Goal: Information Seeking & Learning: Learn about a topic

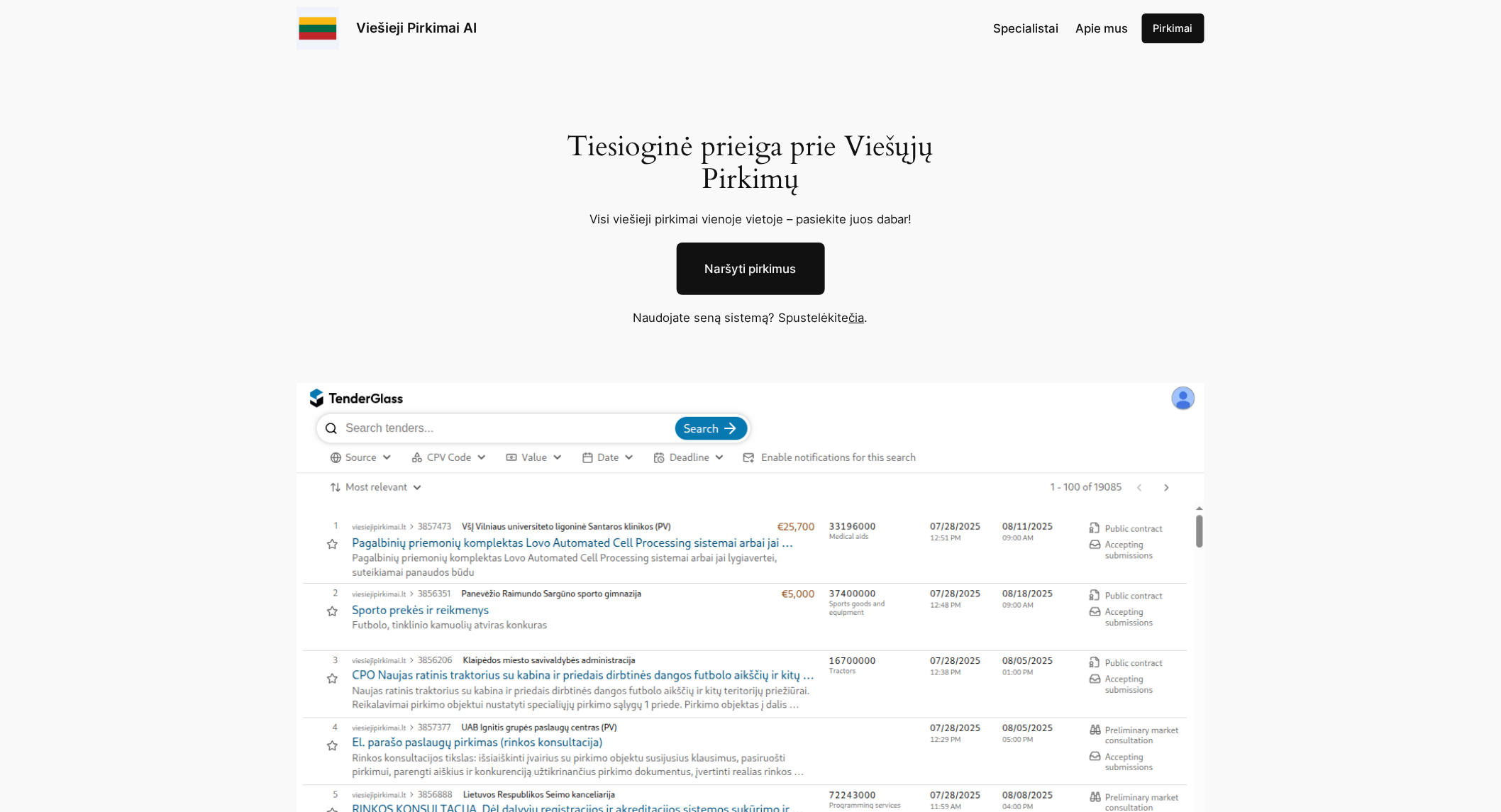
click at [859, 320] on link "čia" at bounding box center [857, 317] width 16 height 14
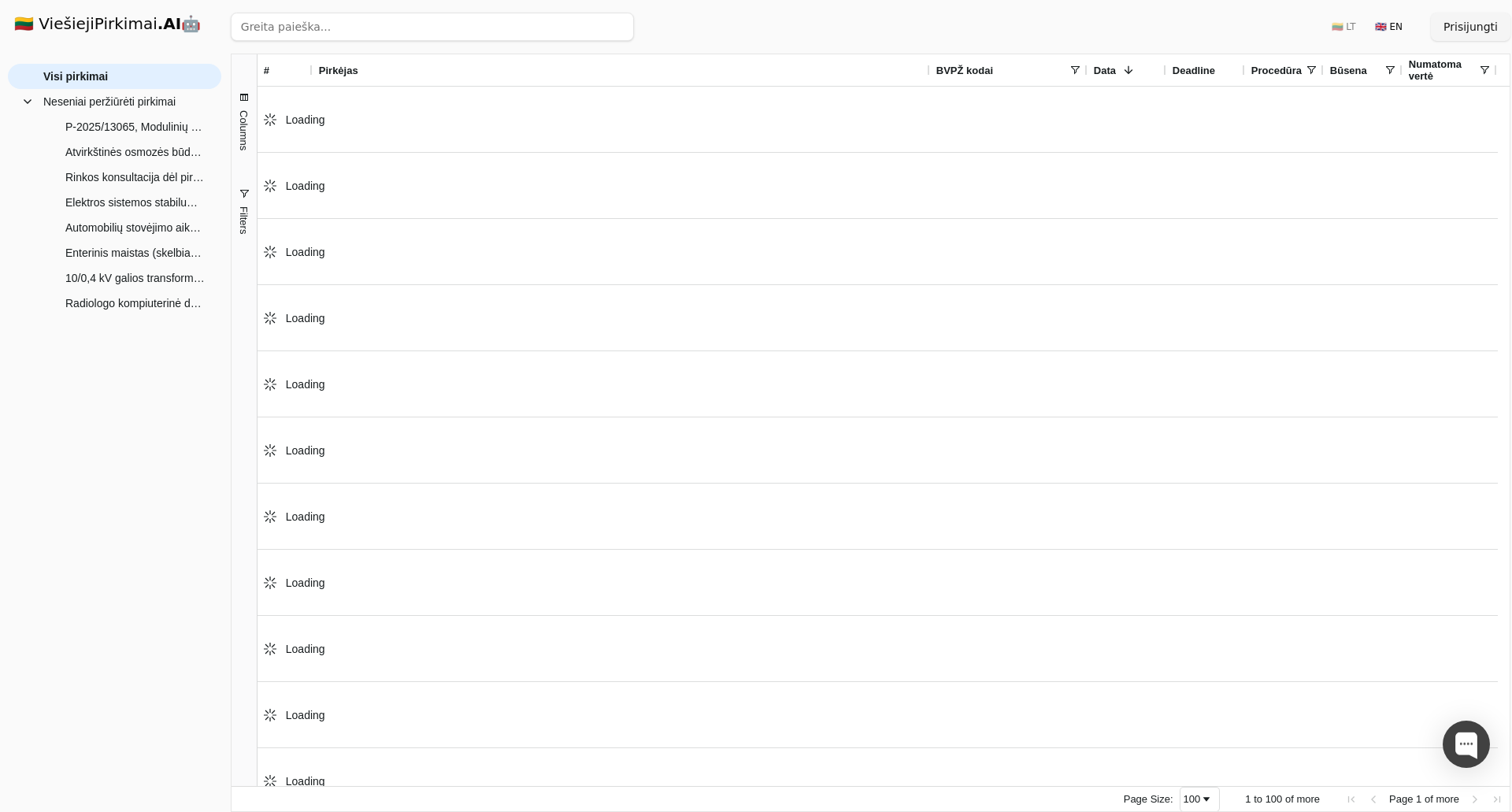
click at [243, 218] on span "Filters" at bounding box center [244, 220] width 12 height 28
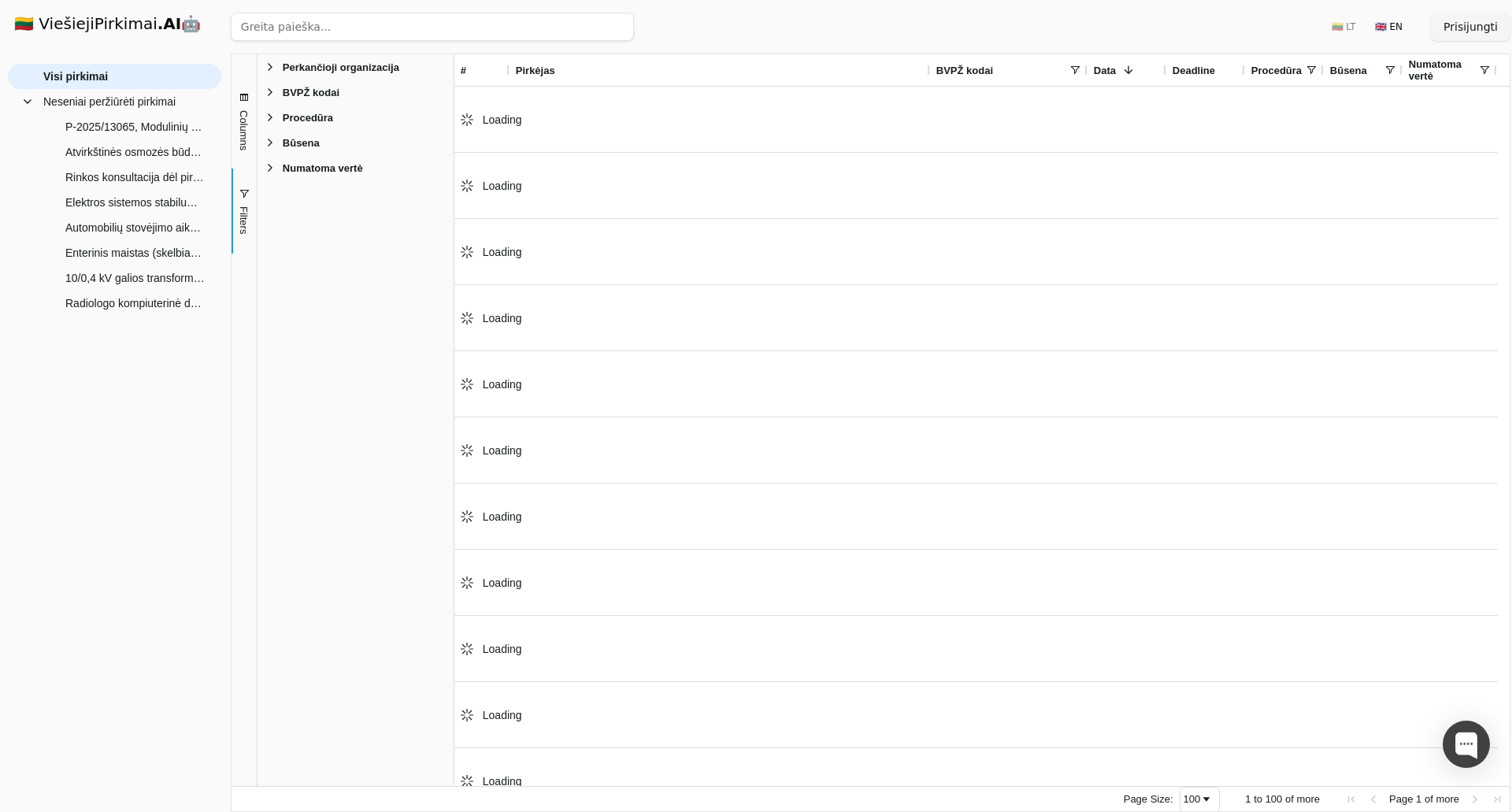
click at [298, 97] on span "BVPŽ kodai" at bounding box center [310, 93] width 56 height 12
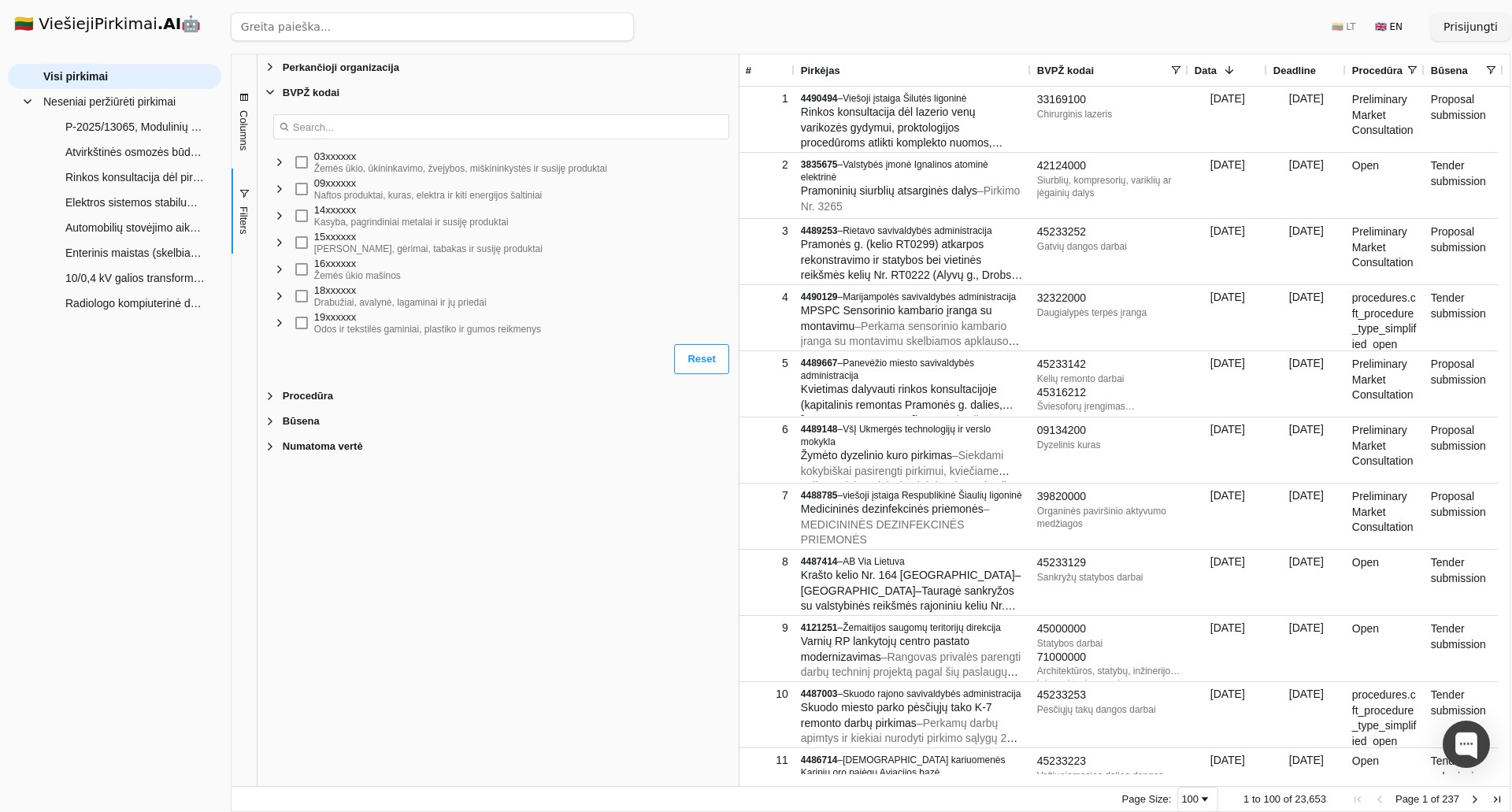
drag, startPoint x: 456, startPoint y: 206, endPoint x: 741, endPoint y: 238, distance: 286.8
click at [741, 238] on div at bounding box center [739, 420] width 4 height 731
click at [275, 163] on span "Filter List" at bounding box center [280, 162] width 13 height 13
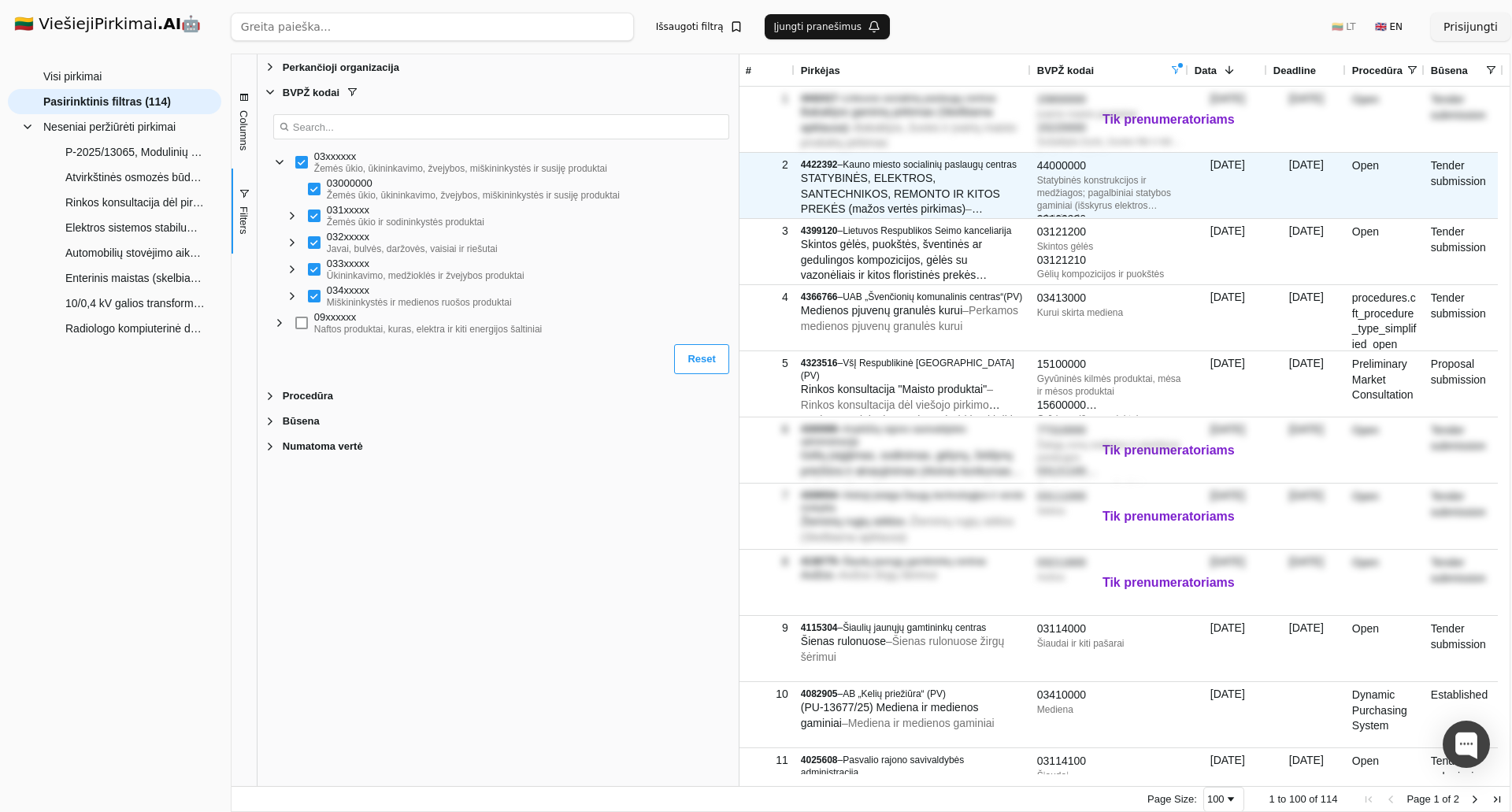
click at [1099, 194] on div "Statybinės konstrukcijos ir medžiagos; pagalbiniai statybos gaminiai (išskyrus …" at bounding box center [1109, 193] width 145 height 38
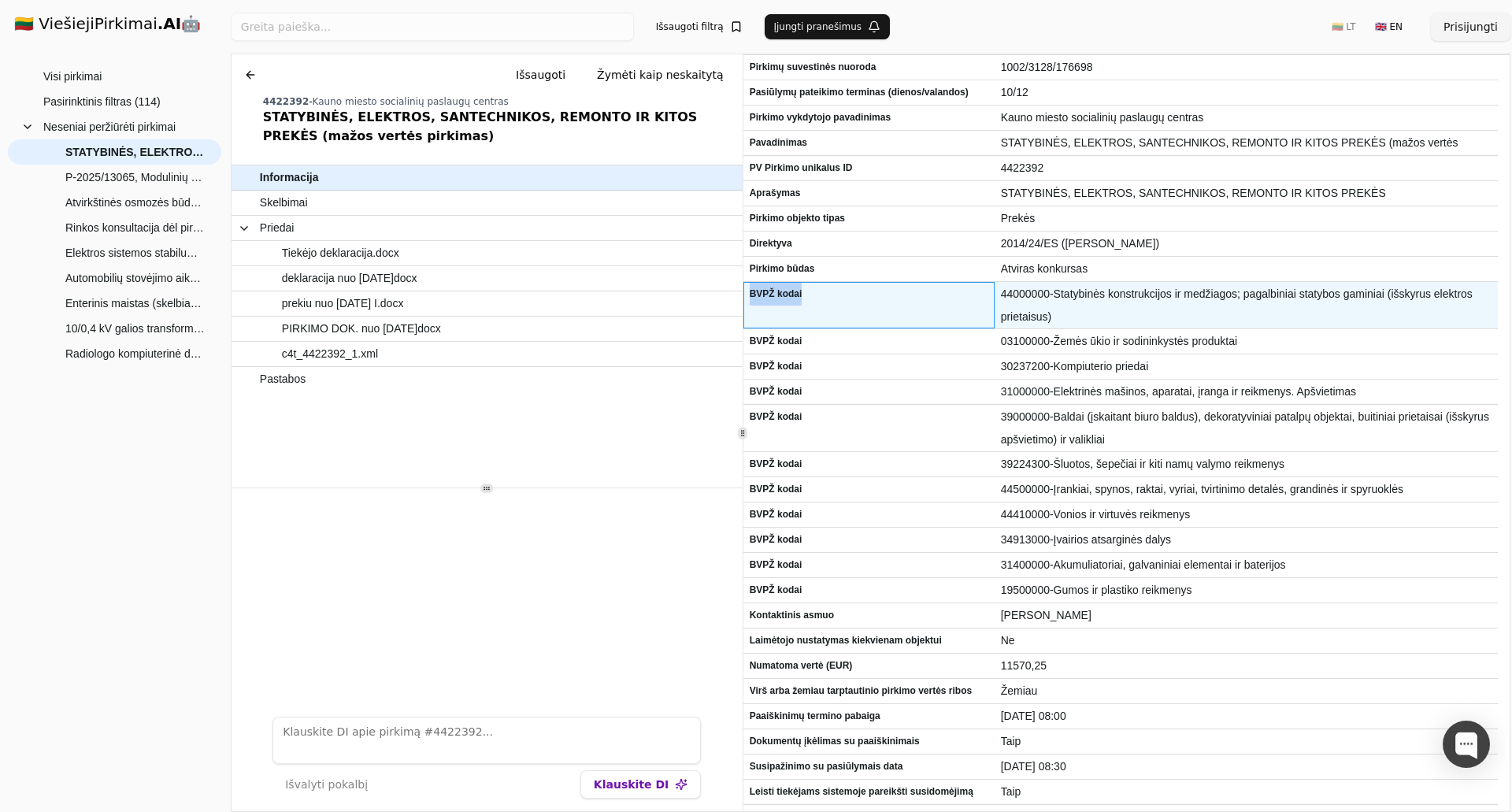
drag, startPoint x: 751, startPoint y: 295, endPoint x: 805, endPoint y: 296, distance: 54.0
click at [805, 296] on span "BVPŽ kodai" at bounding box center [869, 293] width 239 height 23
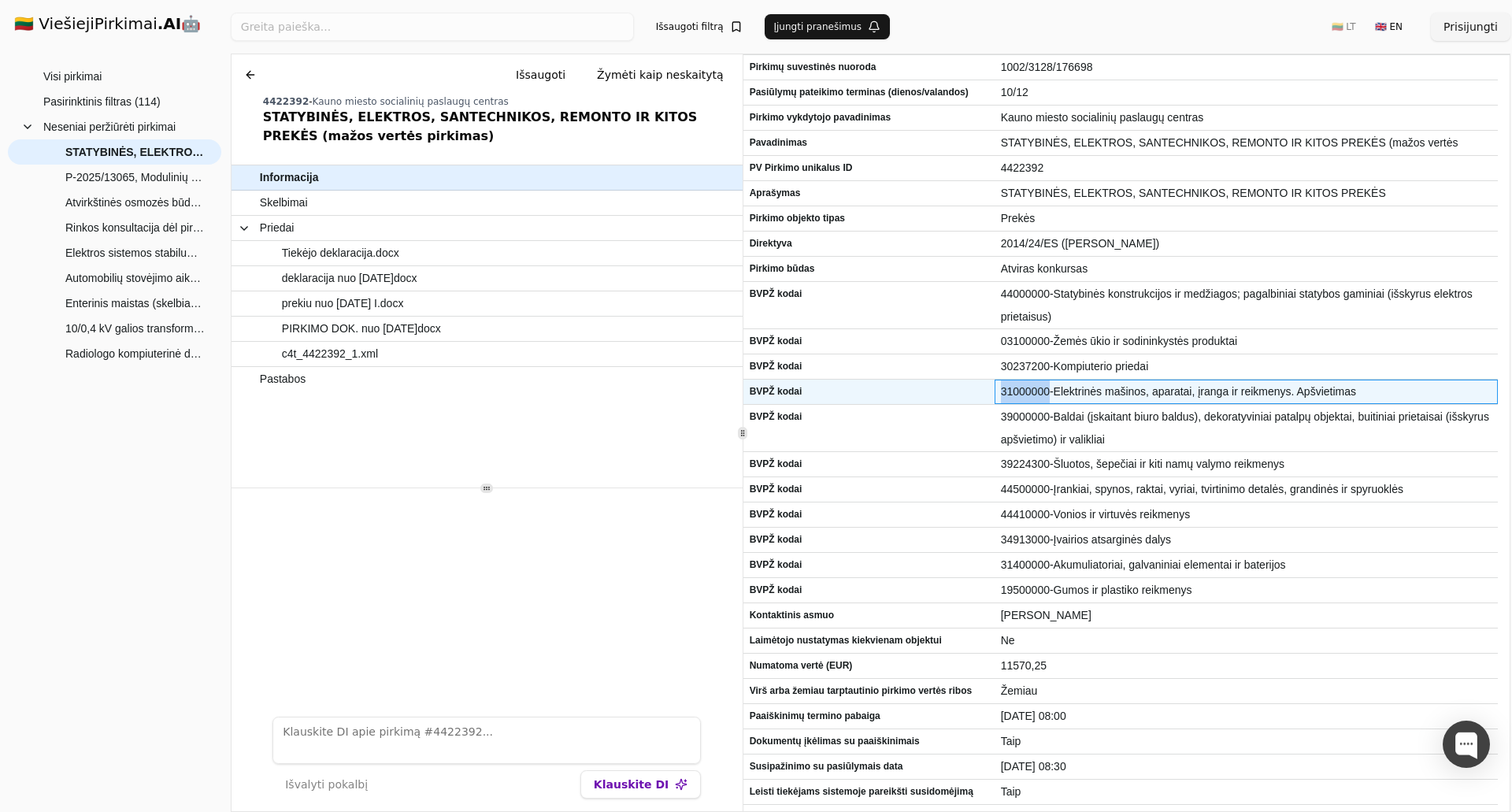
drag, startPoint x: 997, startPoint y: 395, endPoint x: 1049, endPoint y: 394, distance: 52.0
click at [1049, 394] on div "31000000-Elektrinės mašinos, aparatai, įranga ir reikmenys. Apšvietimas" at bounding box center [1246, 391] width 503 height 24
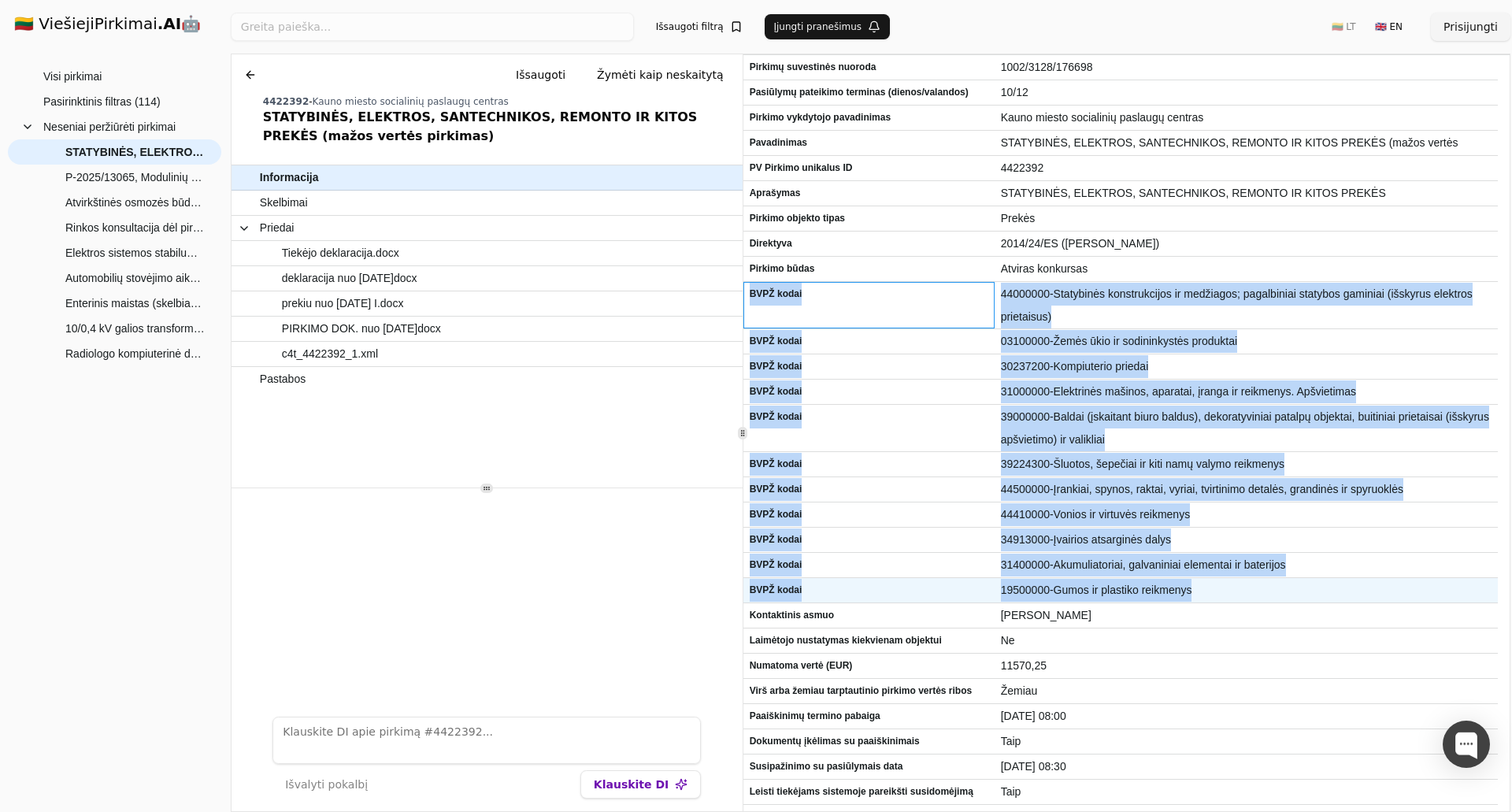
drag, startPoint x: 751, startPoint y: 296, endPoint x: 1230, endPoint y: 588, distance: 561.0
click at [1230, 588] on div "Pirkimų suvestinės nuoroda 1002/3128/176698 Pasiūlymų pateikimo terminas (dieno…" at bounding box center [1120, 540] width 754 height 970
click at [1195, 590] on span "19500000-Gumos ir plastiko reikmenys" at bounding box center [1246, 590] width 491 height 23
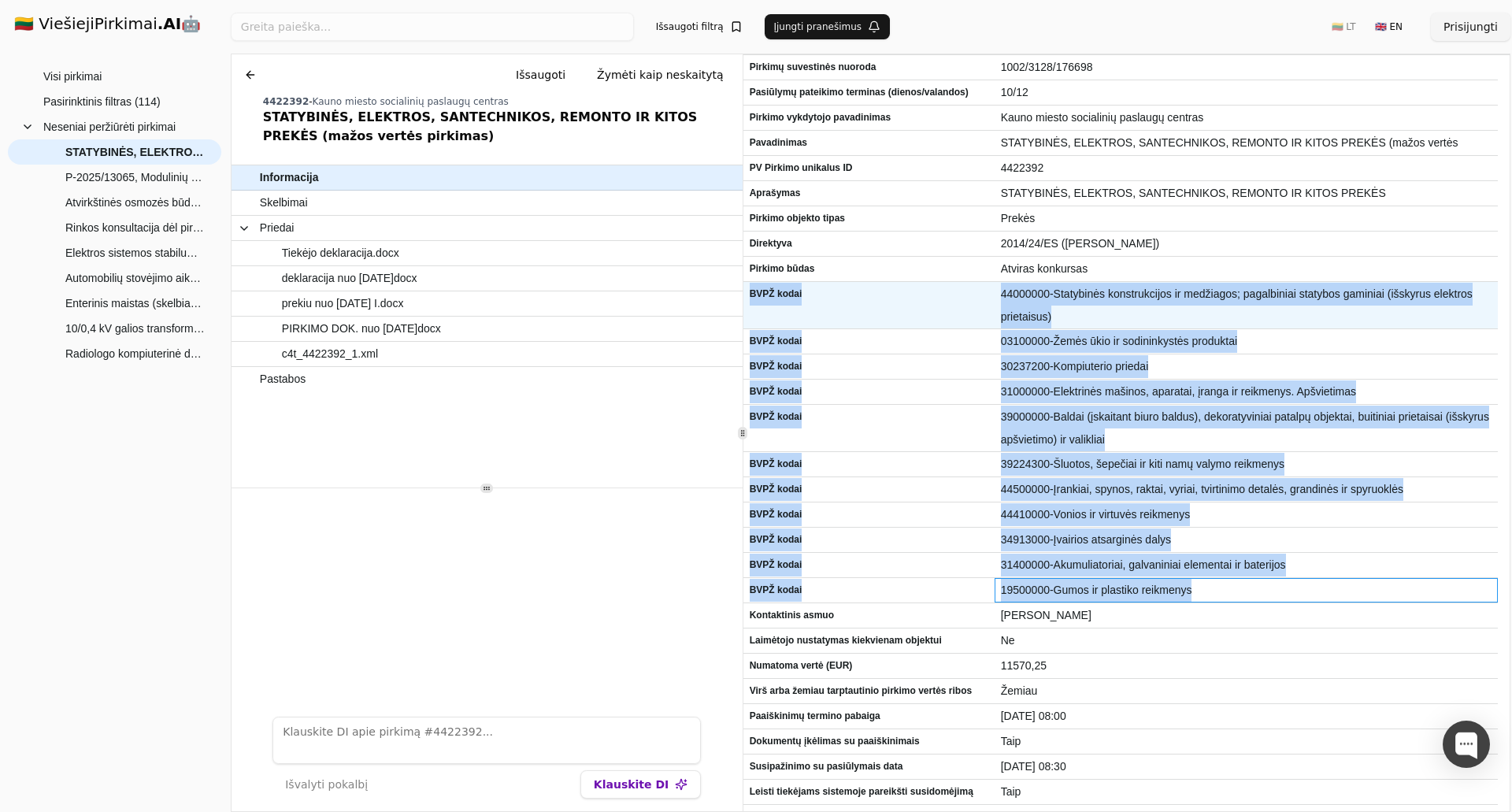
drag, startPoint x: 1195, startPoint y: 593, endPoint x: 748, endPoint y: 292, distance: 538.9
click at [748, 292] on div "Pirkimų suvestinės nuoroda 1002/3128/176698 Pasiūlymų pateikimo terminas (dieno…" at bounding box center [1120, 540] width 754 height 970
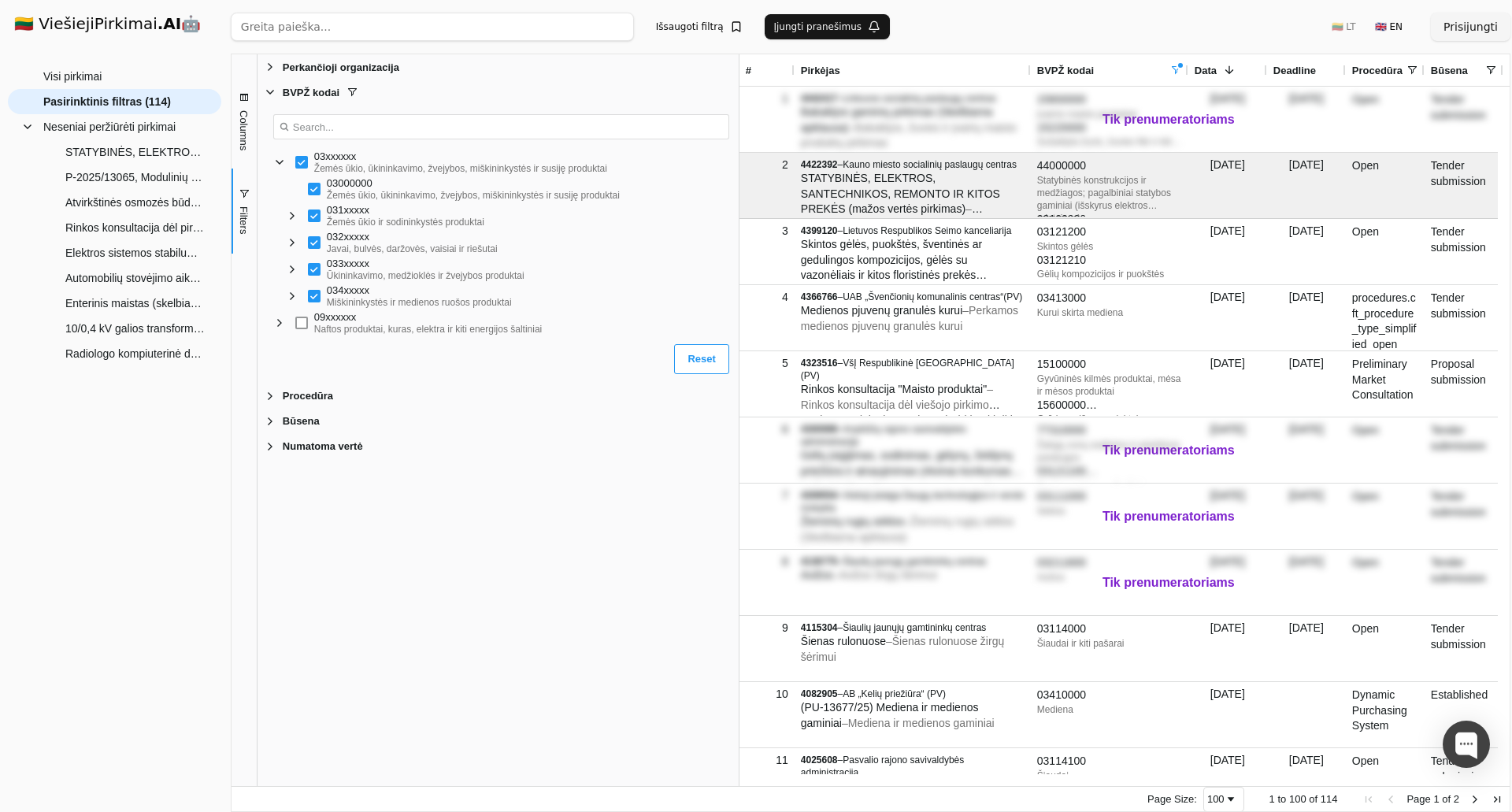
click at [282, 163] on span "Filter List" at bounding box center [280, 162] width 13 height 13
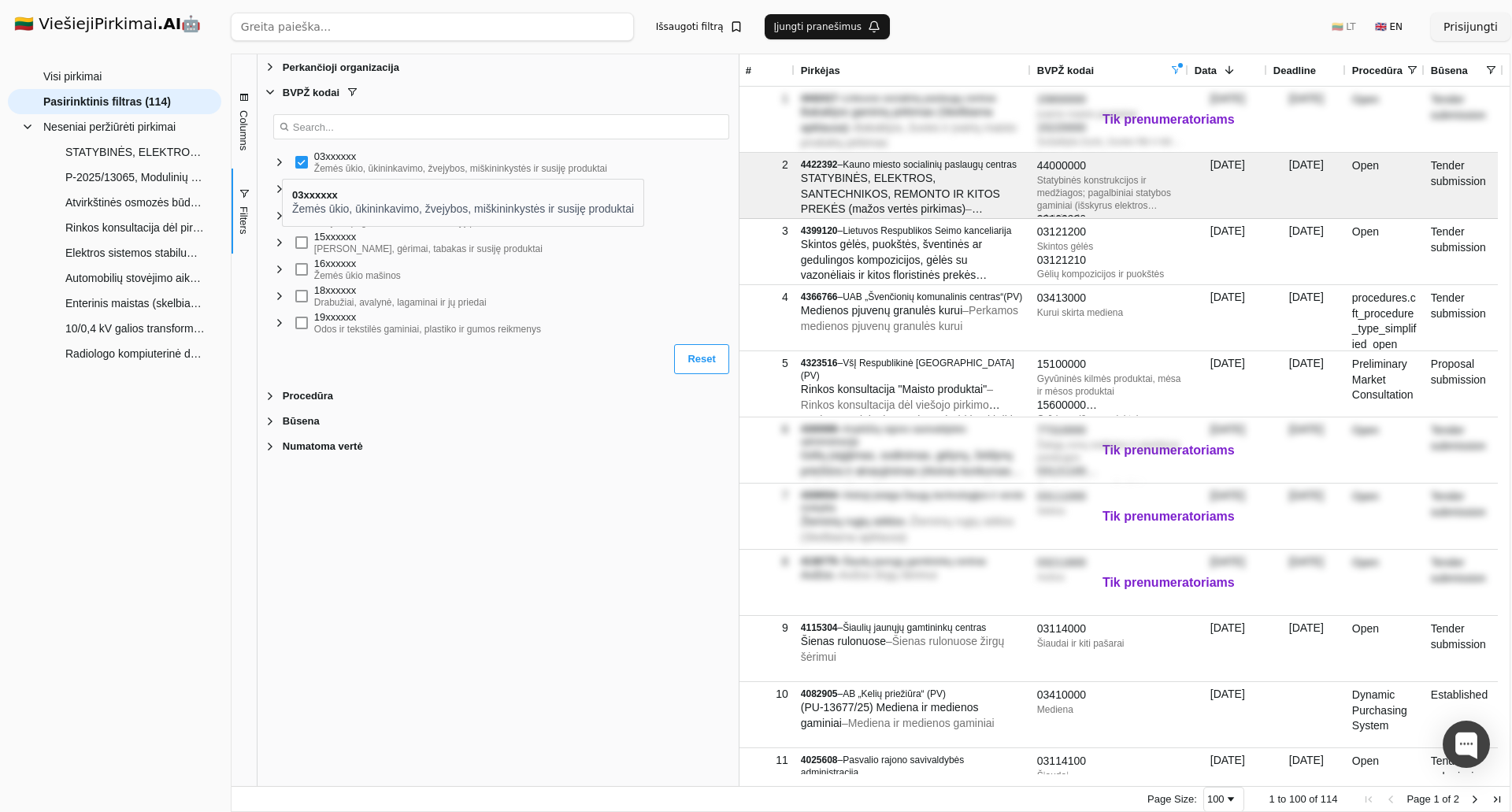
click at [282, 164] on span "Filter List" at bounding box center [280, 162] width 13 height 13
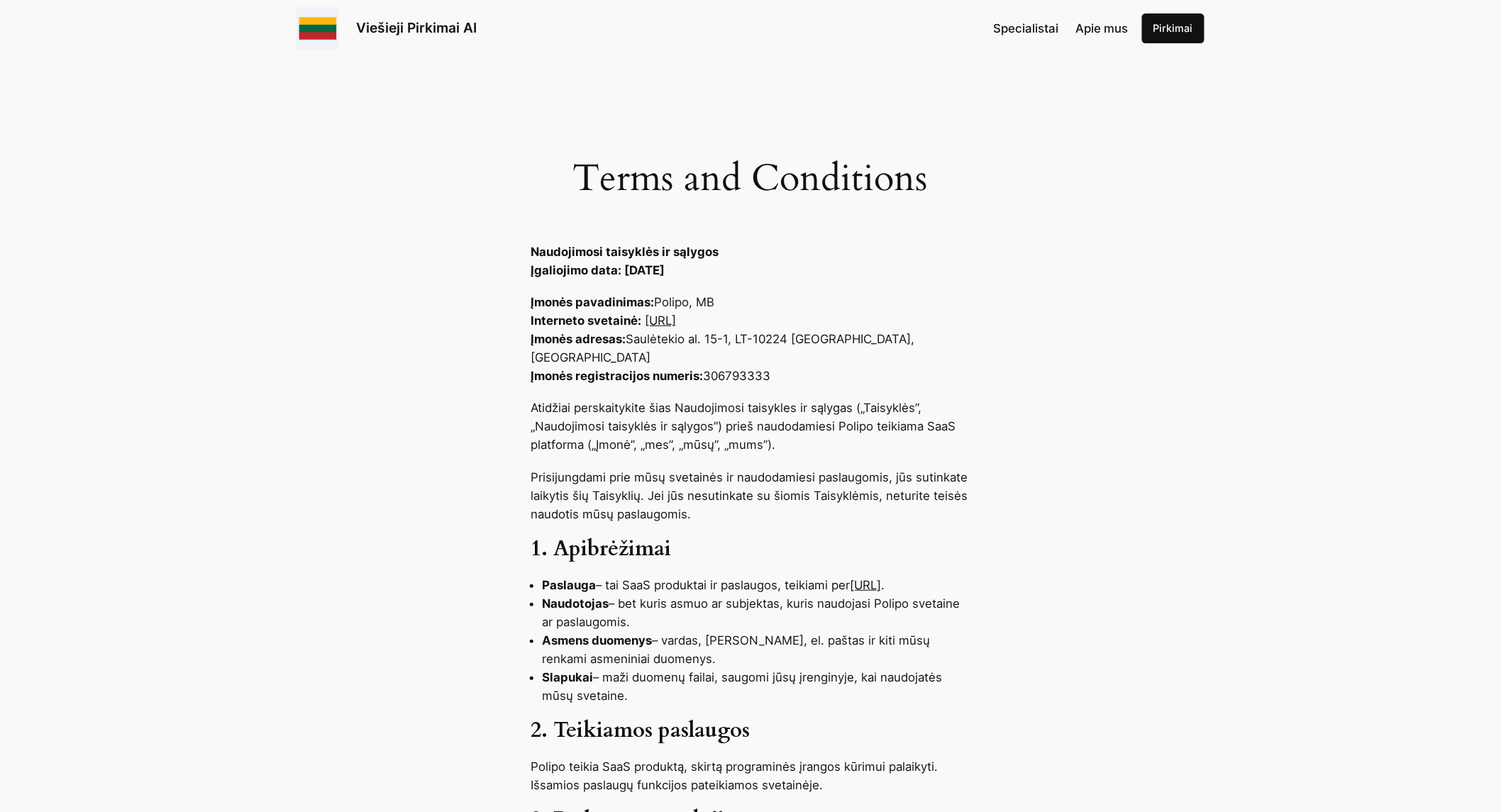
drag, startPoint x: 1145, startPoint y: 262, endPoint x: 1146, endPoint y: 50, distance: 212.0
click at [408, 20] on link "Viešieji Pirkimai AI" at bounding box center [416, 28] width 121 height 17
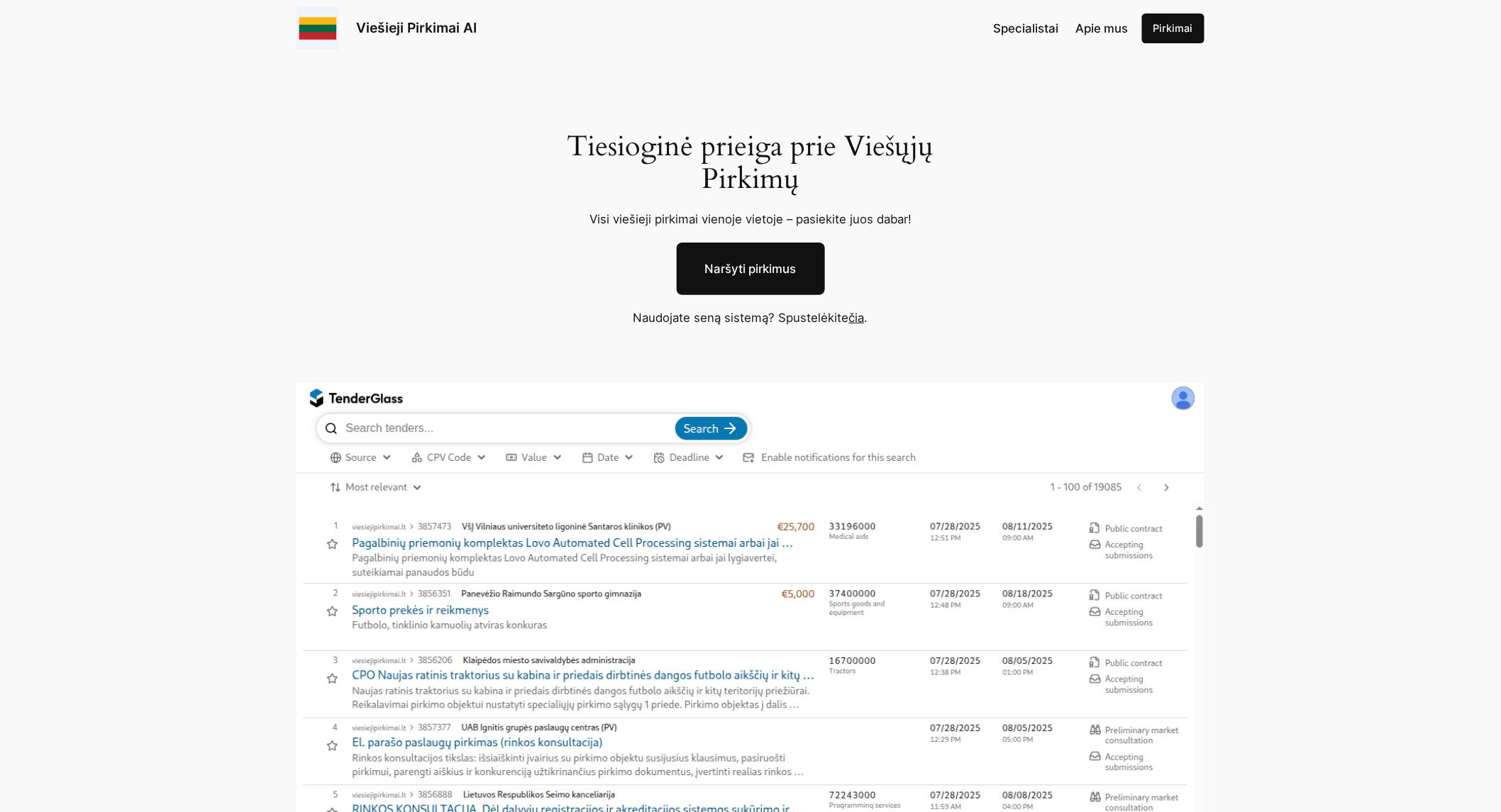
click at [855, 314] on link "čia" at bounding box center [857, 317] width 16 height 14
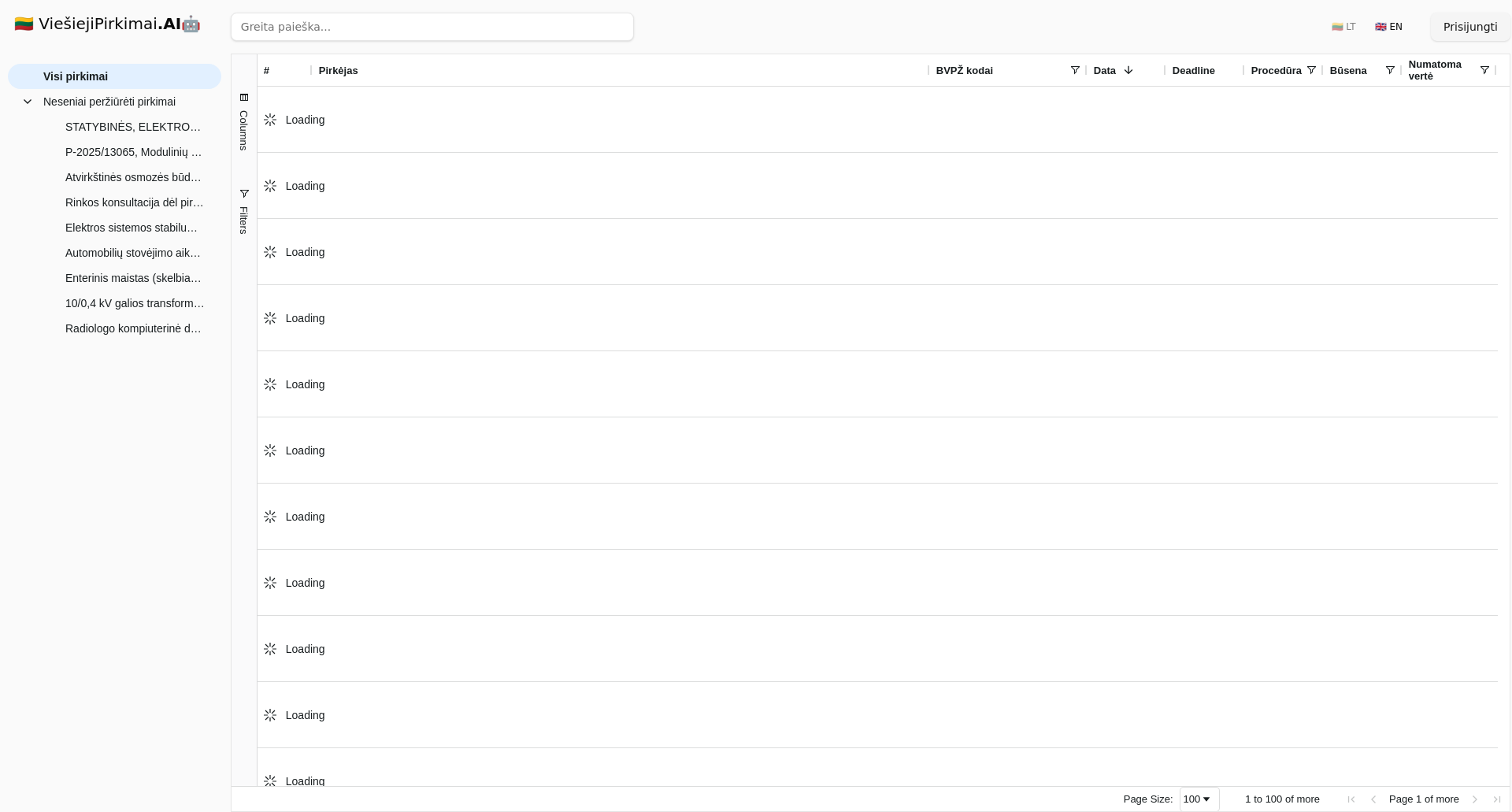
click at [248, 194] on span "button" at bounding box center [244, 193] width 13 height 13
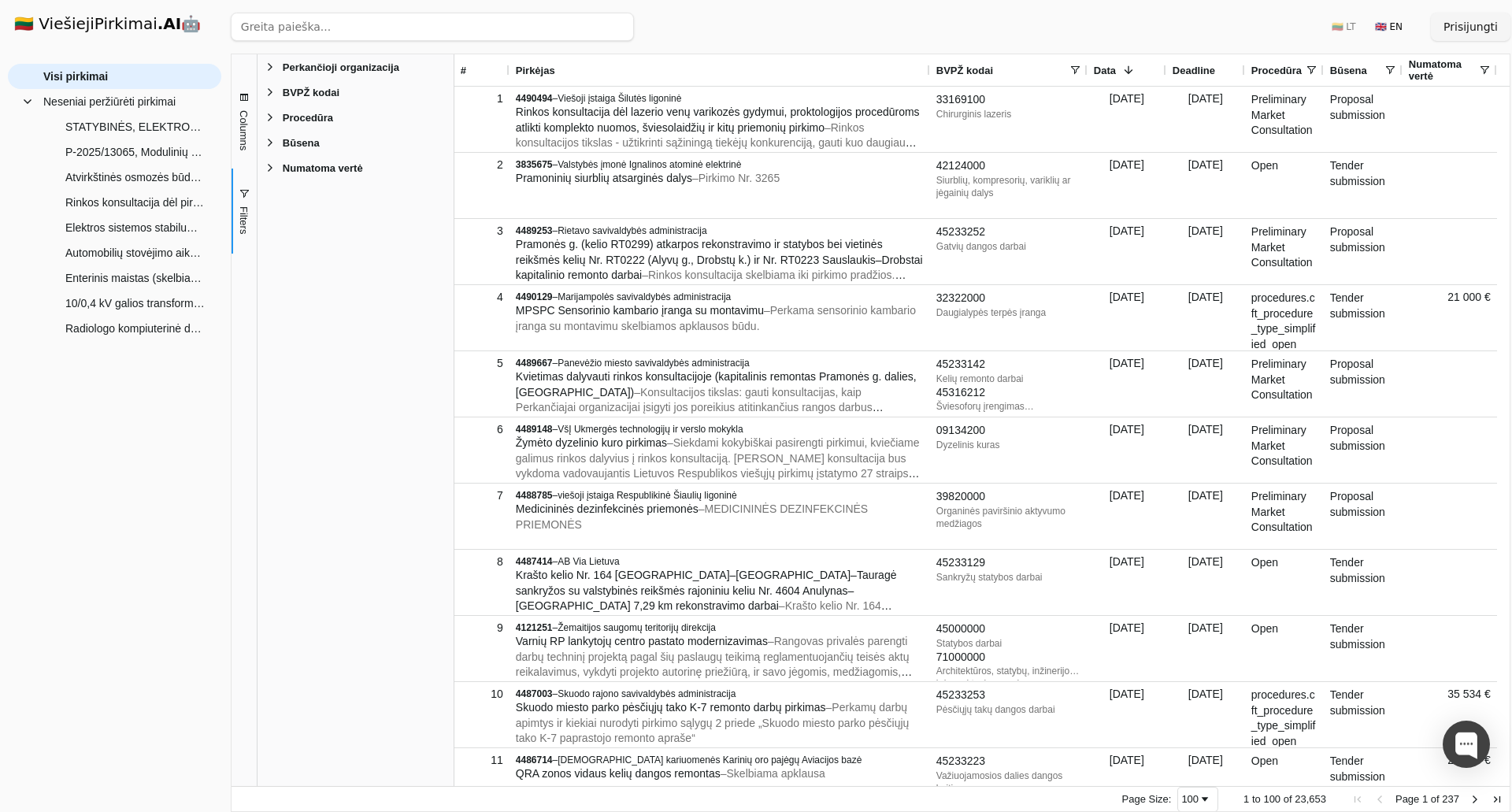
click at [273, 91] on span "Filter List 5 Filters" at bounding box center [270, 92] width 13 height 13
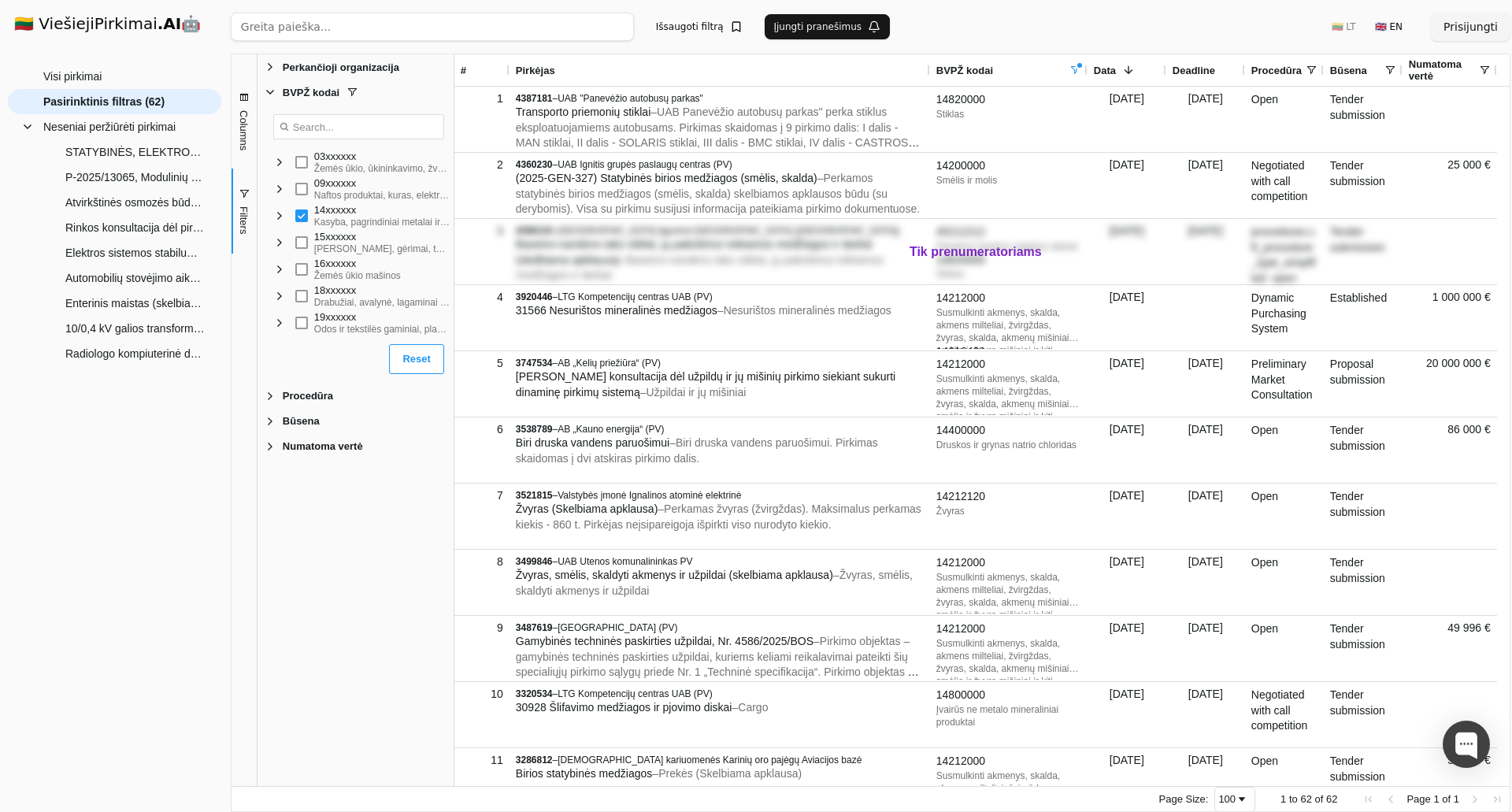
click at [282, 218] on span "Filter List" at bounding box center [280, 216] width 13 height 13
click at [293, 274] on span "Filter List" at bounding box center [292, 269] width 13 height 13
click at [295, 267] on span "Filter List" at bounding box center [292, 269] width 13 height 13
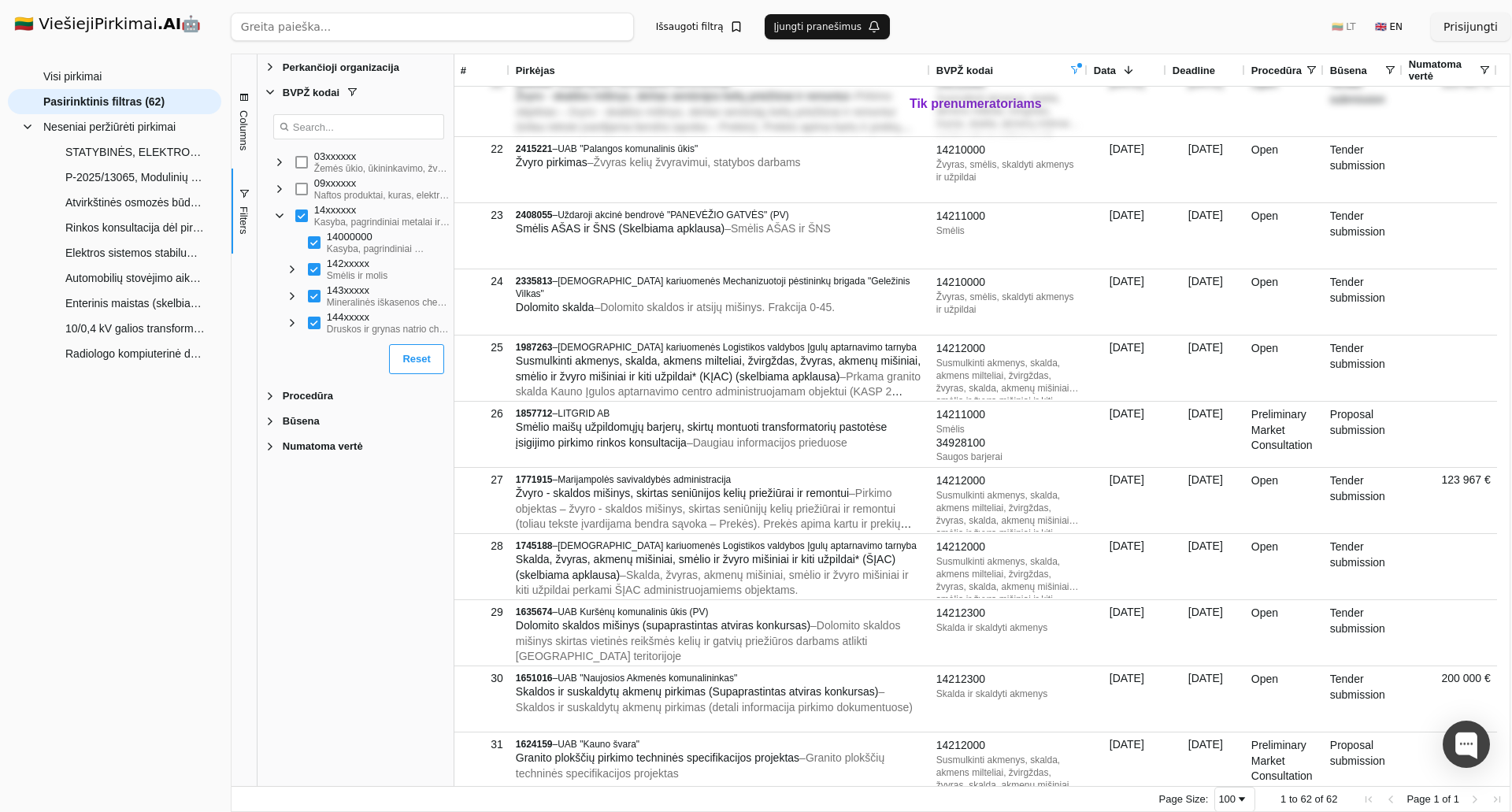
drag, startPoint x: 374, startPoint y: 534, endPoint x: 580, endPoint y: 317, distance: 299.2
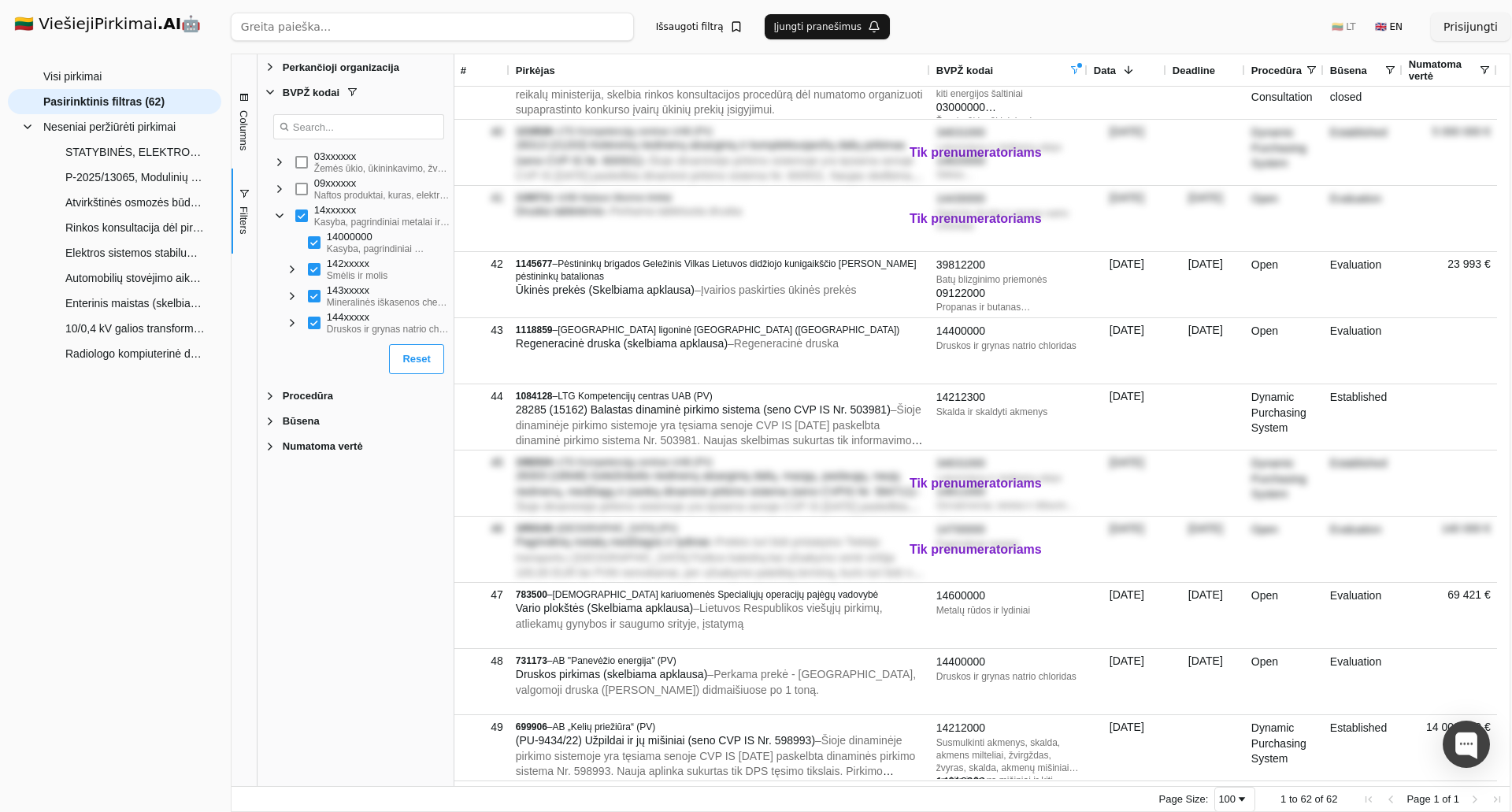
scroll to position [3060, 0]
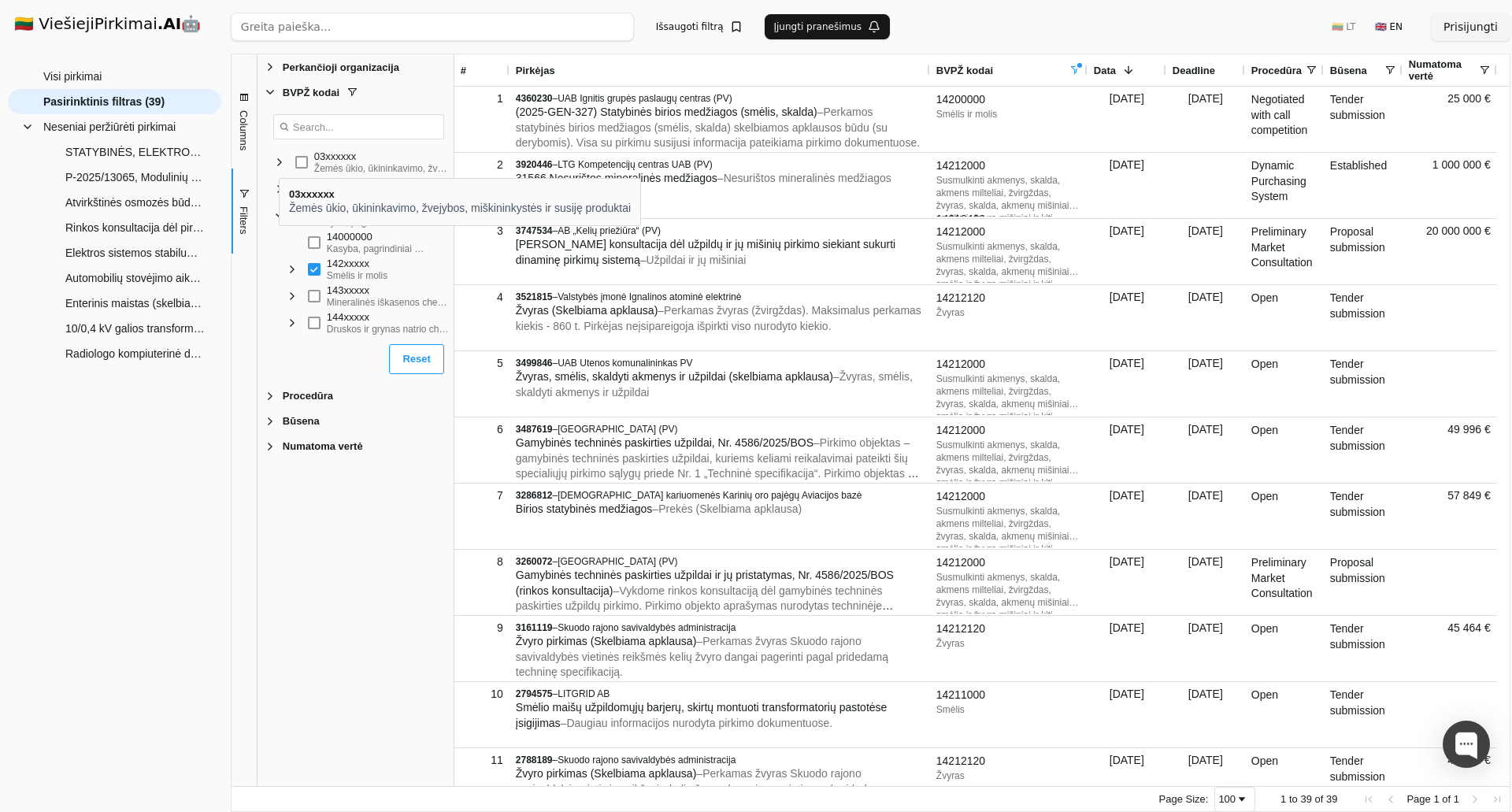
click at [279, 161] on span "Filter List" at bounding box center [280, 162] width 13 height 13
click at [298, 214] on span "Filter List" at bounding box center [292, 216] width 13 height 13
click at [298, 190] on div "0311xxxx Žemės ūkio augalai, prekinės daržininkystės ir sodininkystės produktai" at bounding box center [359, 190] width 190 height 27
click at [307, 190] on span "Filter List" at bounding box center [305, 190] width 13 height 13
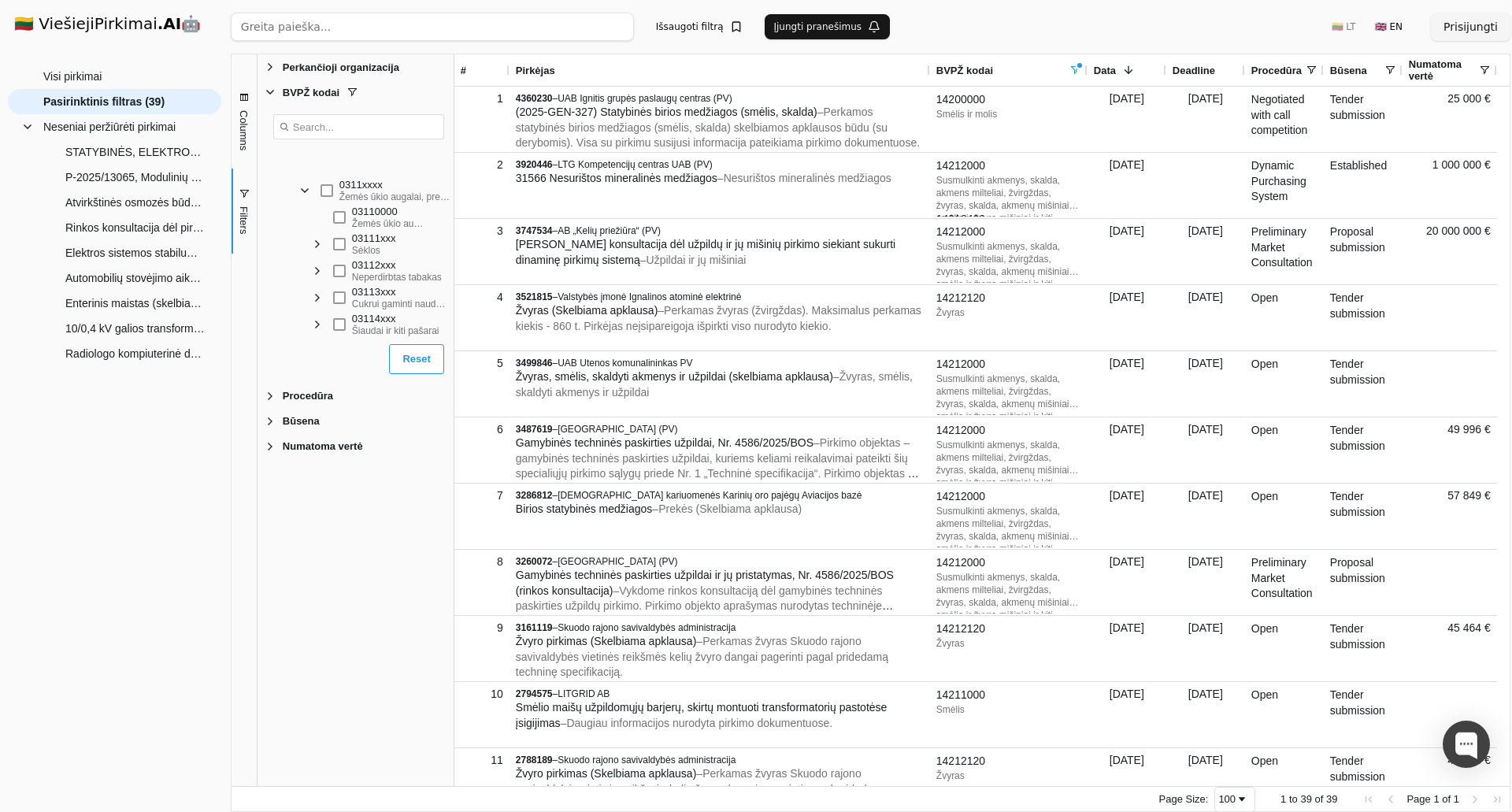
scroll to position [158, 0]
click at [320, 170] on span "Filter List" at bounding box center [317, 165] width 13 height 13
click at [317, 223] on span "Filter List" at bounding box center [317, 223] width 13 height 13
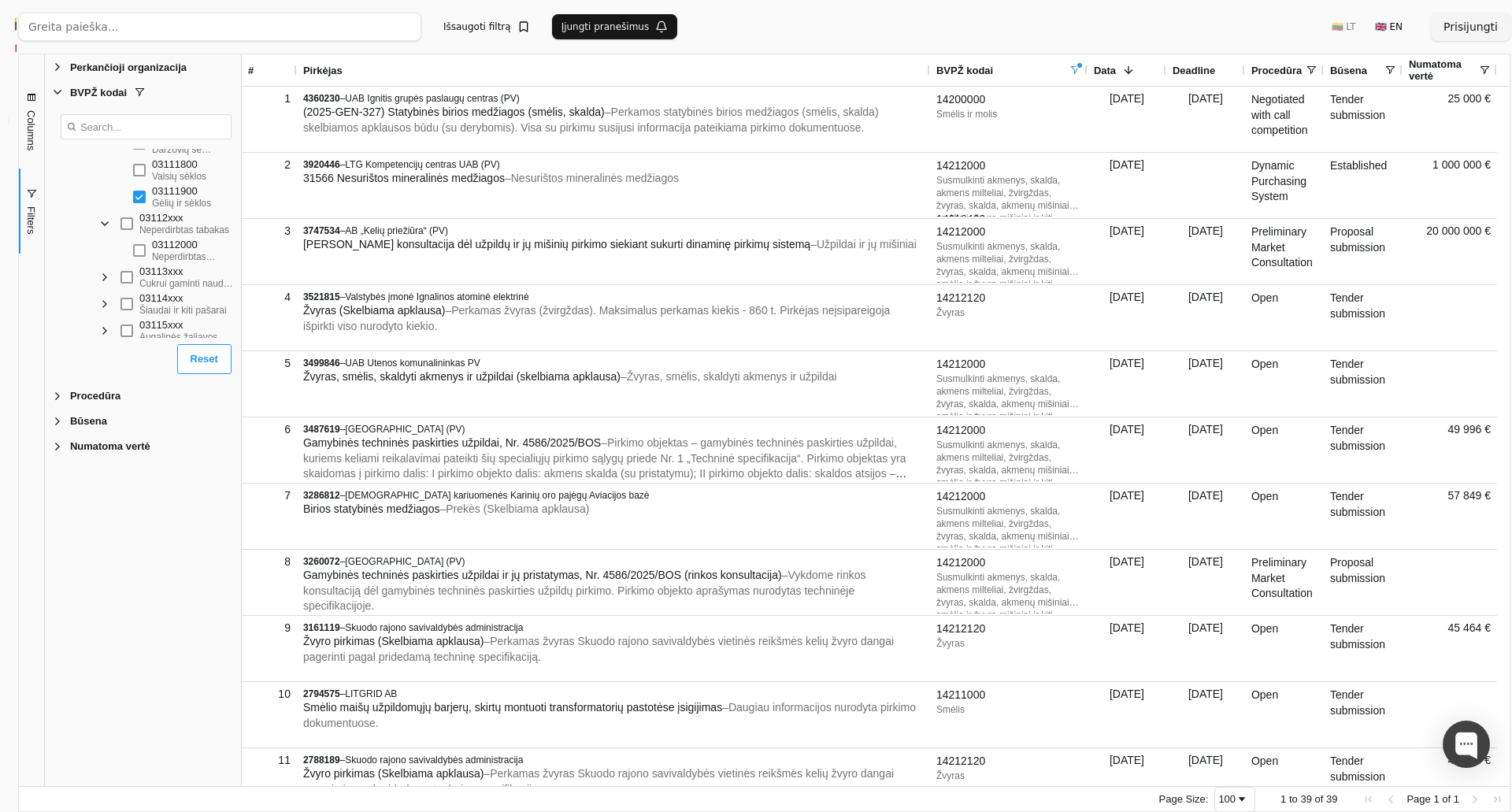
click at [16, 345] on div at bounding box center [16, 406] width 0 height 812
click at [249, 331] on div at bounding box center [249, 420] width 4 height 731
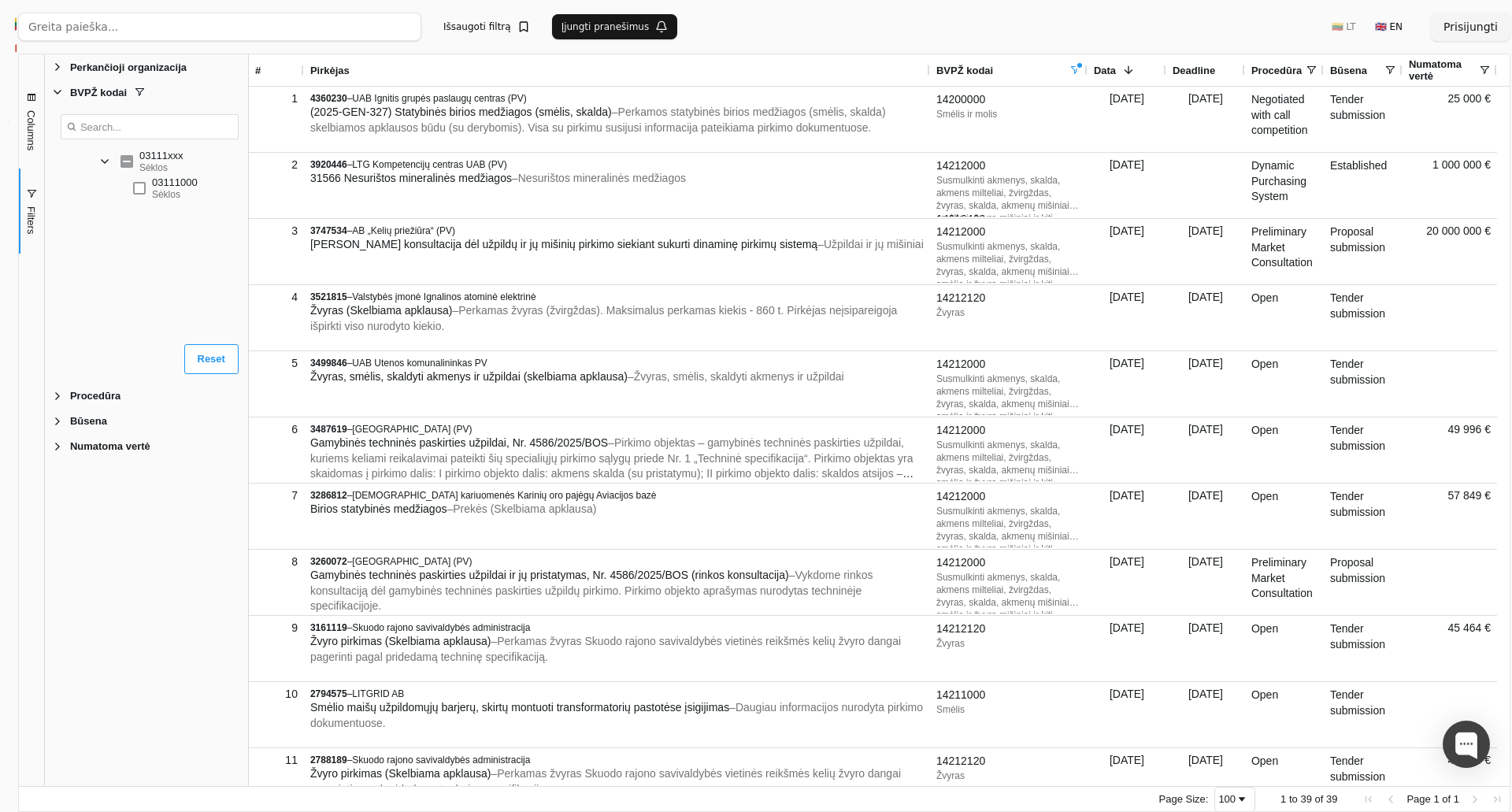
scroll to position [0, 0]
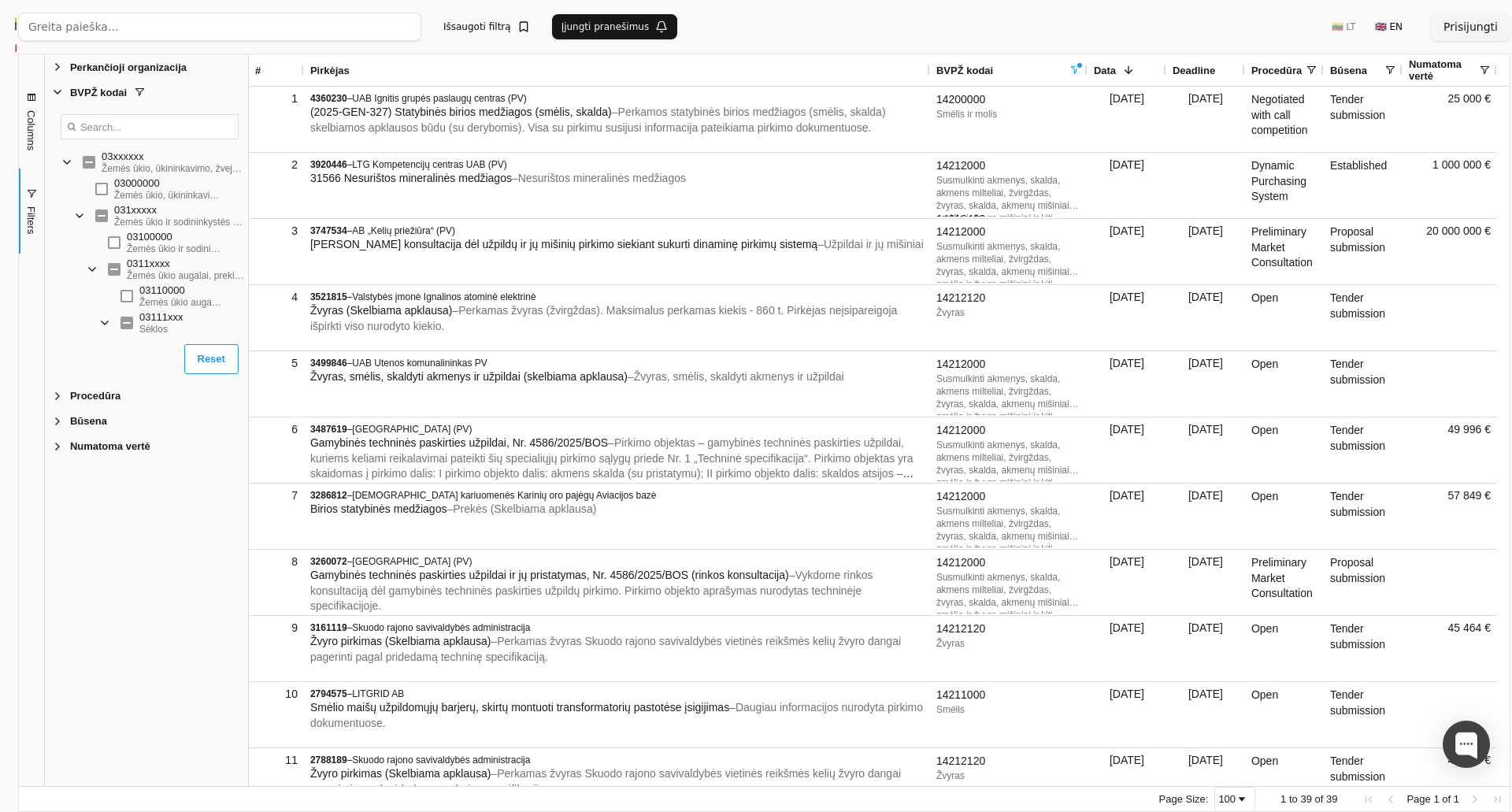
click at [31, 225] on span "Filters" at bounding box center [31, 220] width 12 height 28
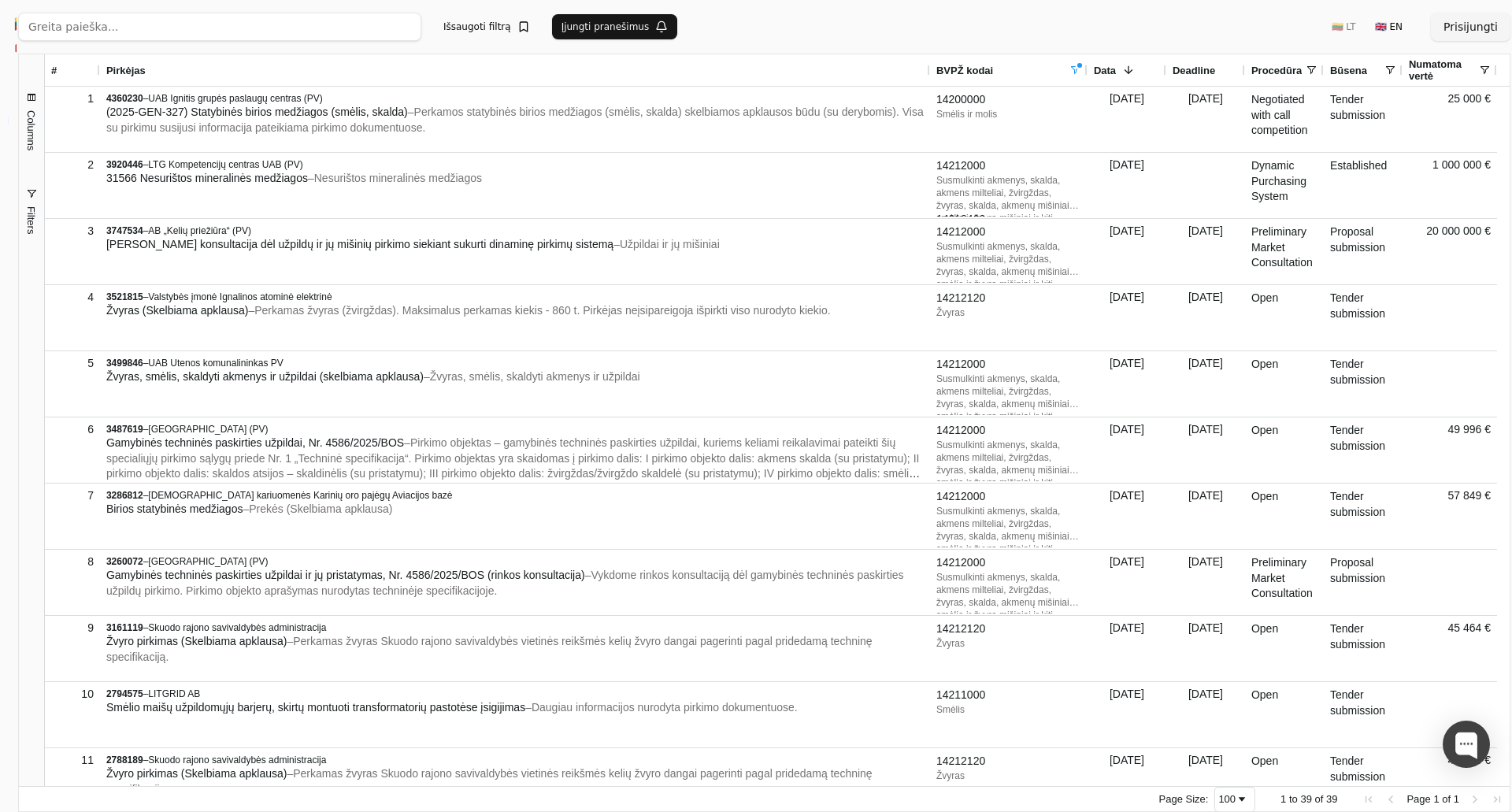
click at [31, 225] on span "Filters" at bounding box center [31, 220] width 12 height 28
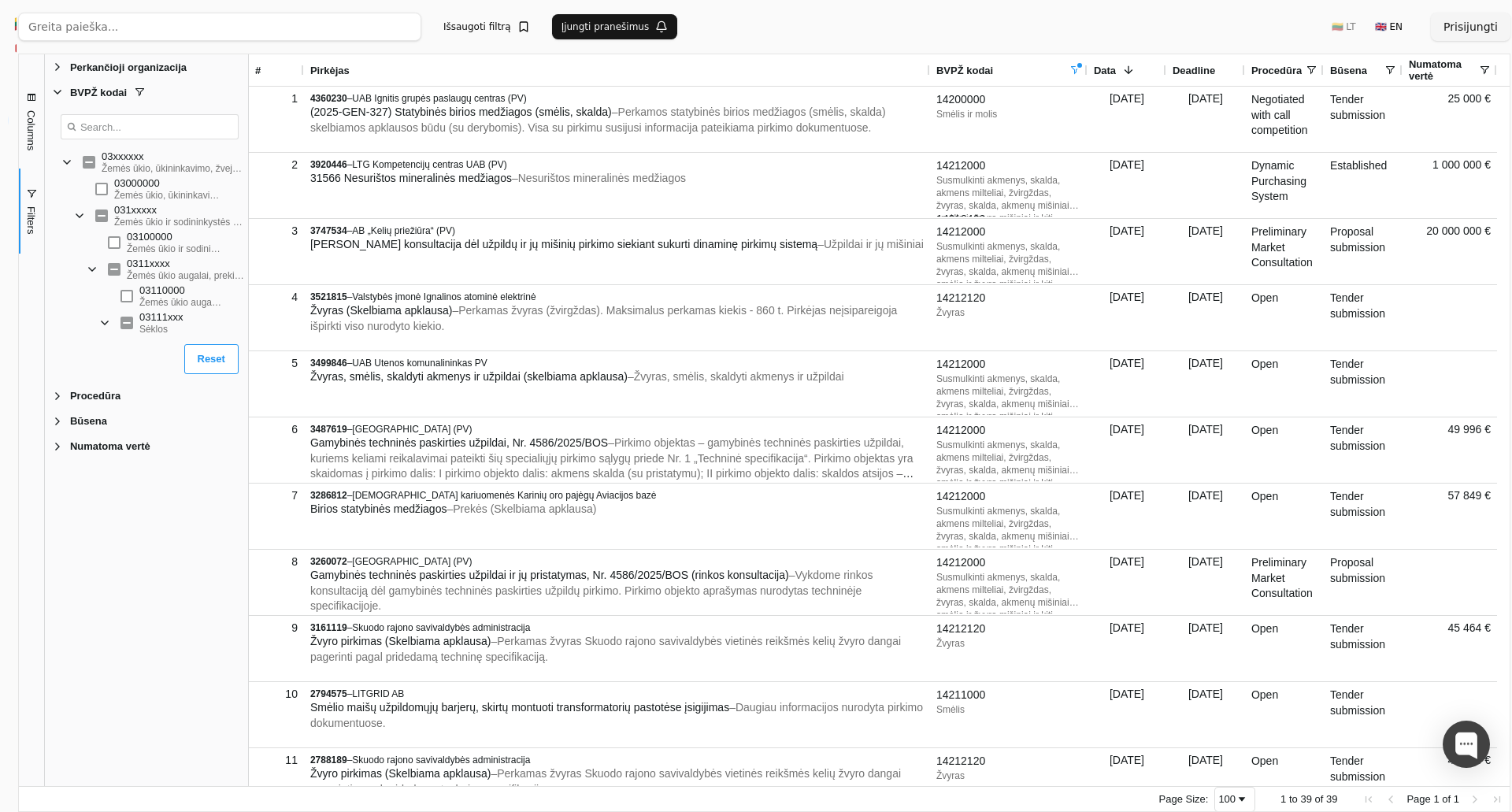
click at [1074, 73] on span at bounding box center [1075, 70] width 13 height 13
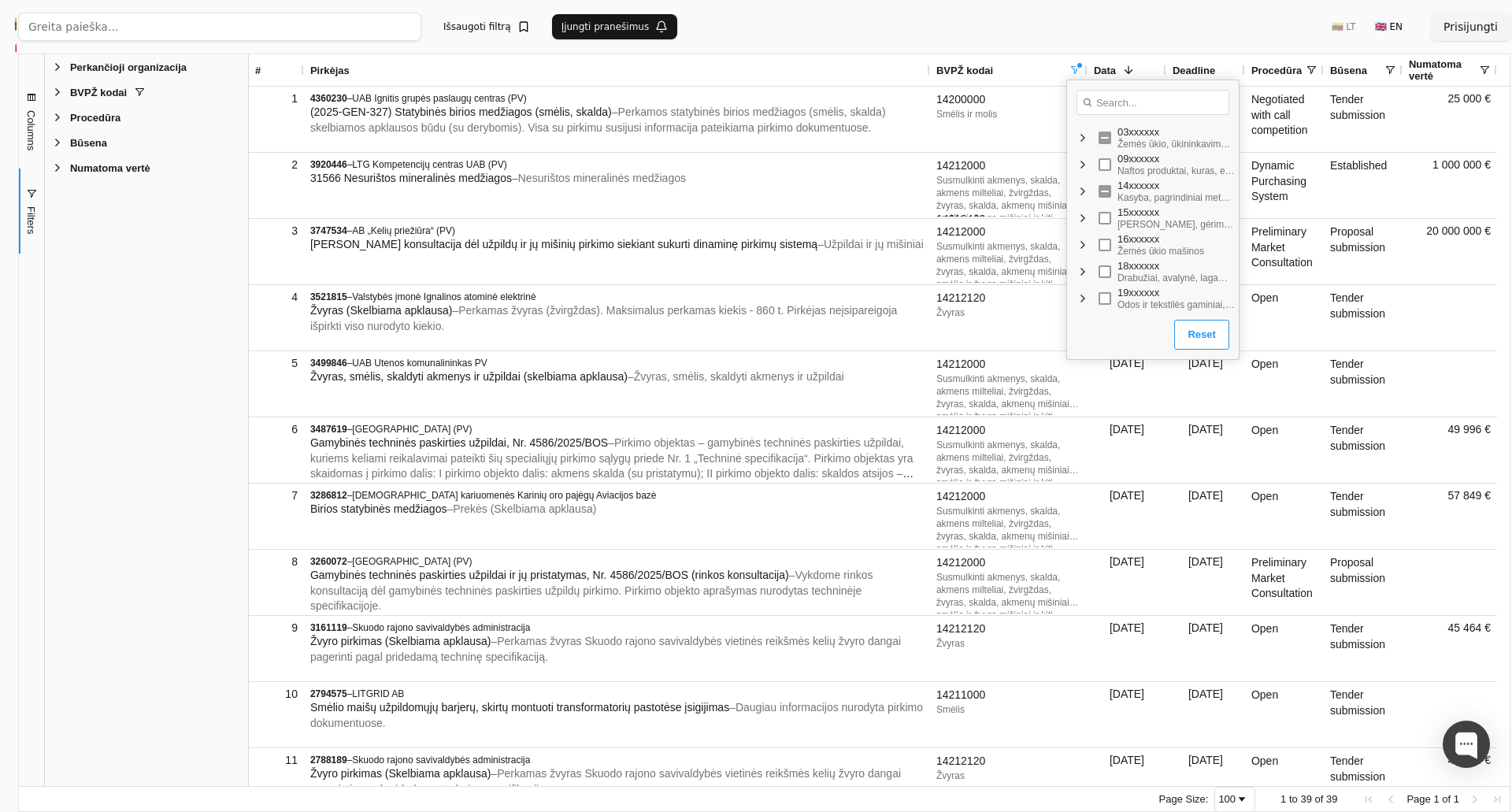
click at [1076, 69] on span at bounding box center [1075, 70] width 13 height 13
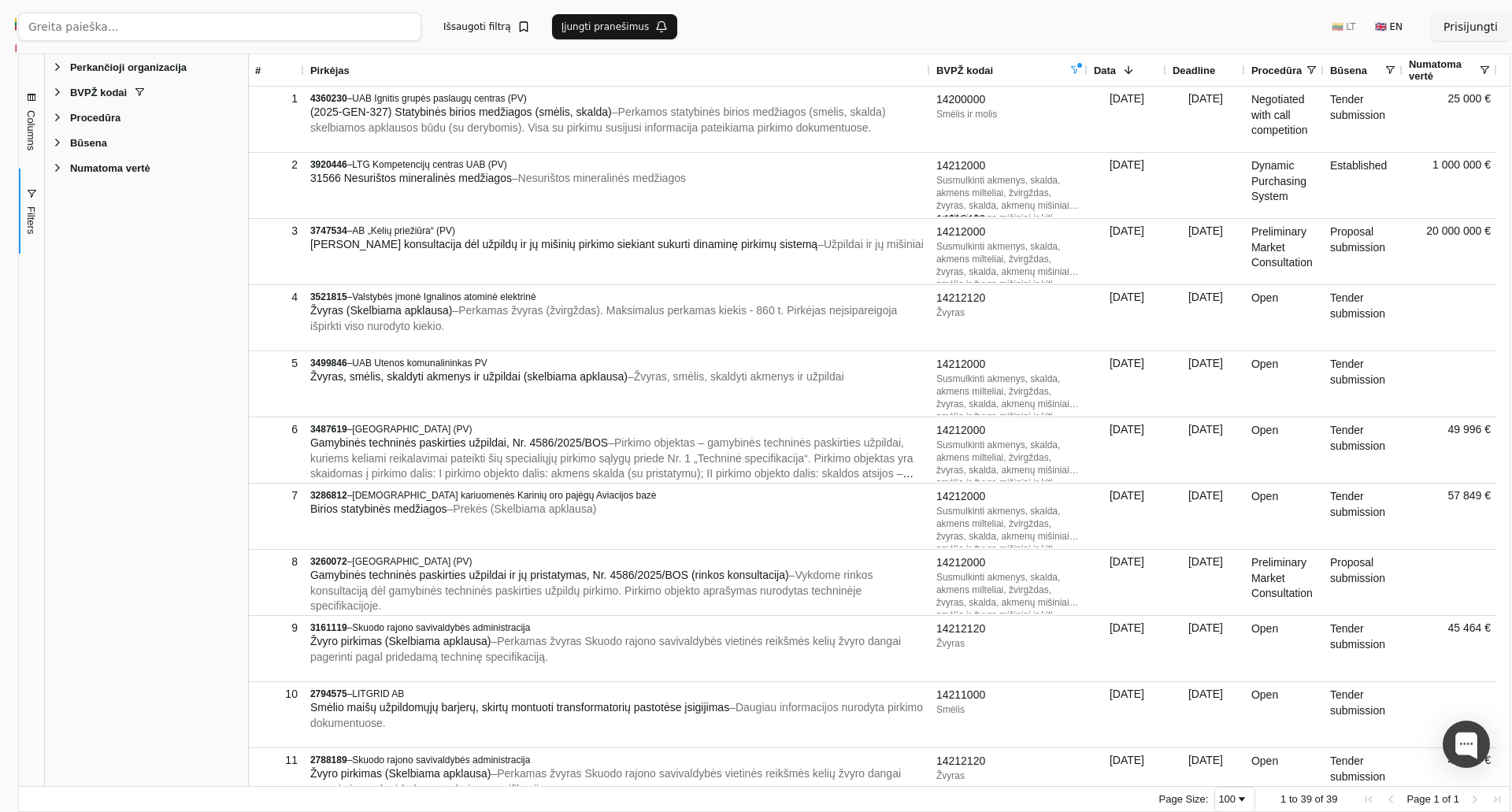
click at [1076, 69] on span at bounding box center [1075, 70] width 13 height 13
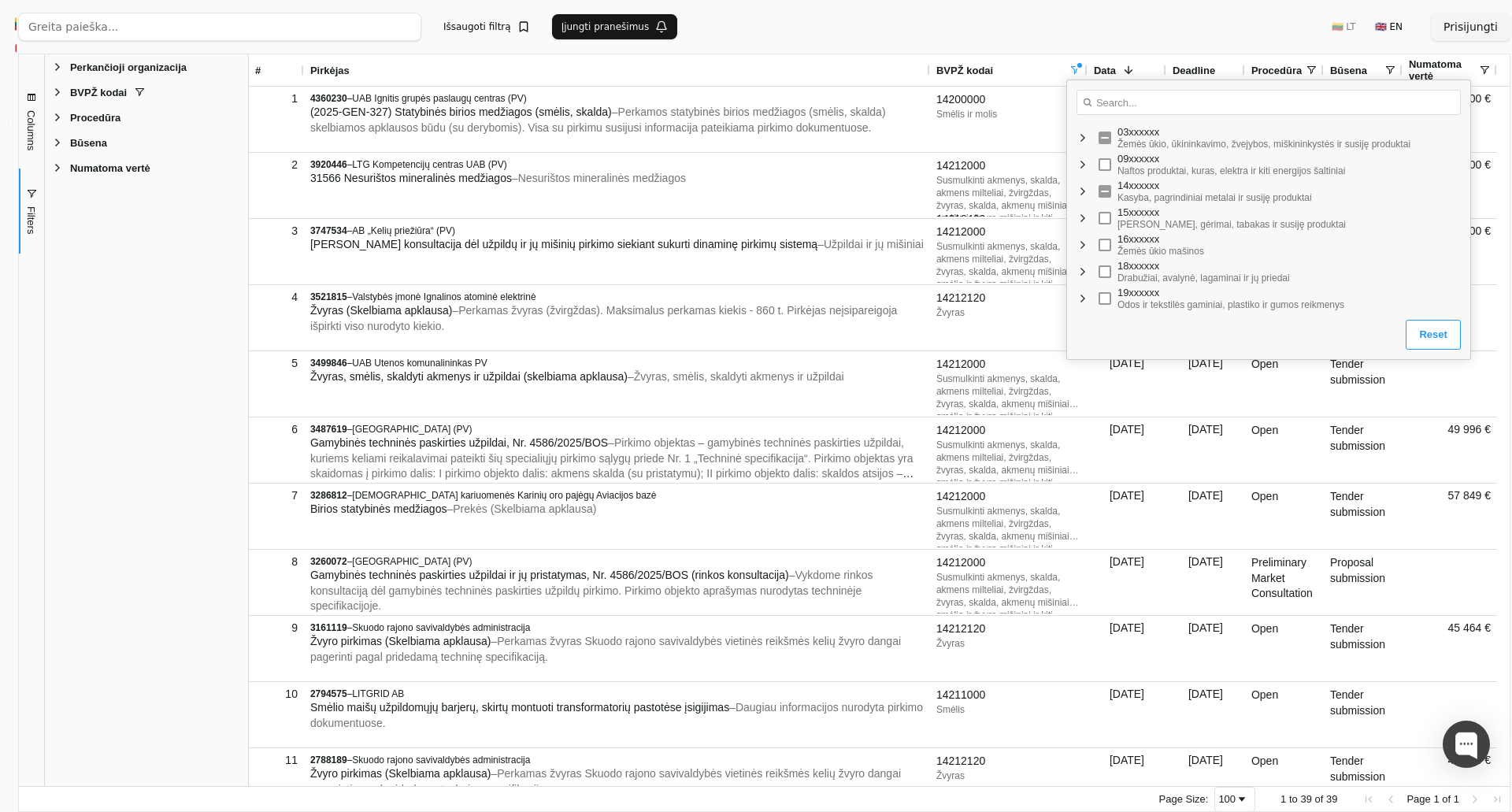
drag, startPoint x: 1222, startPoint y: 226, endPoint x: 1482, endPoint y: 230, distance: 260.0
click at [1482, 230] on body "🇱🇹 ViešiejiPirkimai .AI 🤖 Prisijungti Group Visi pirkimai Neseniai peržiūrėti p…" at bounding box center [756, 406] width 1512 height 812
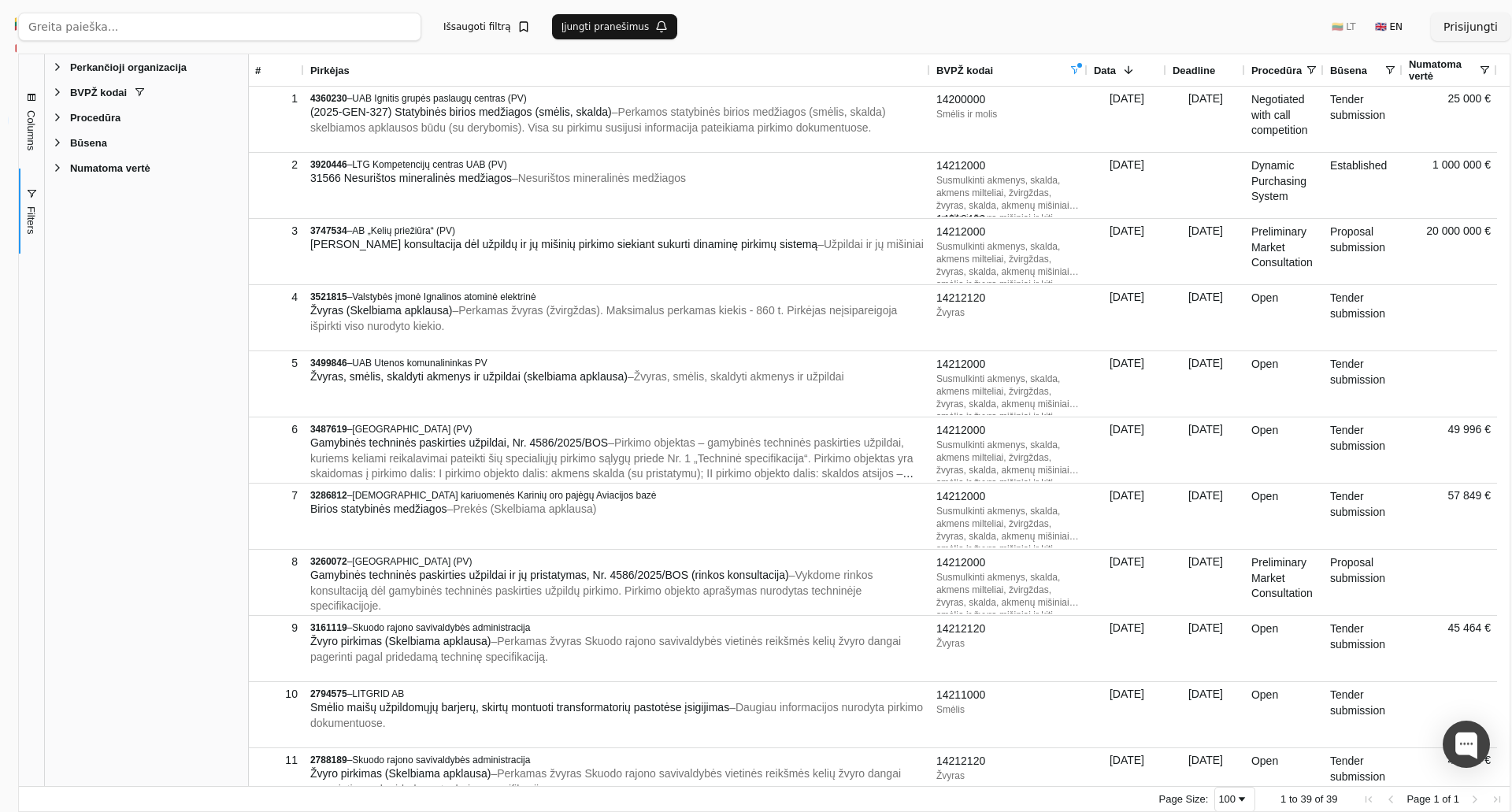
click at [1078, 65] on span at bounding box center [1075, 70] width 13 height 13
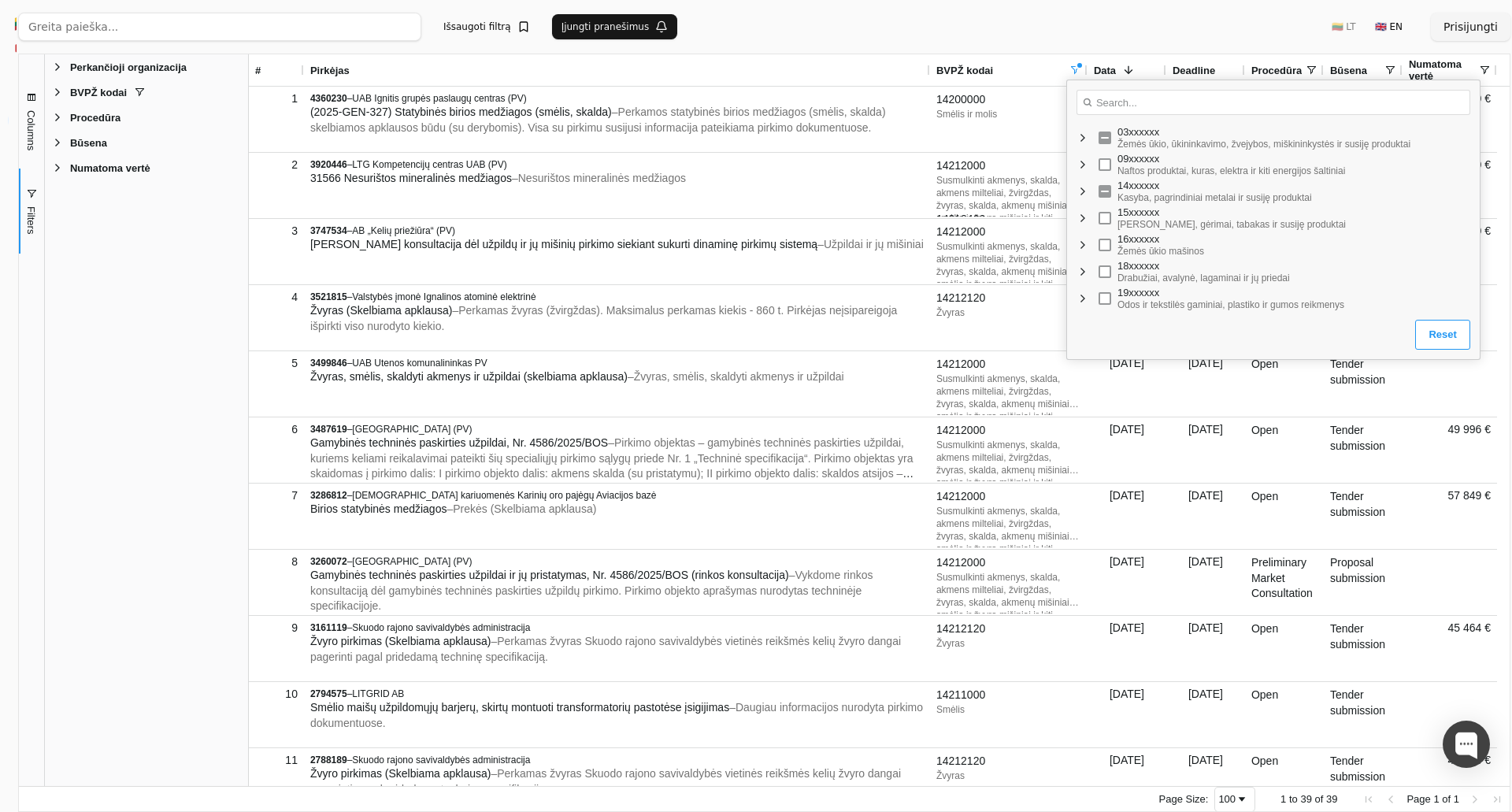
click at [1076, 136] on span "Filter List" at bounding box center [1082, 138] width 13 height 13
click at [1082, 139] on span "Filter List" at bounding box center [1082, 138] width 13 height 13
click at [1081, 296] on span "Filter List" at bounding box center [1082, 300] width 13 height 13
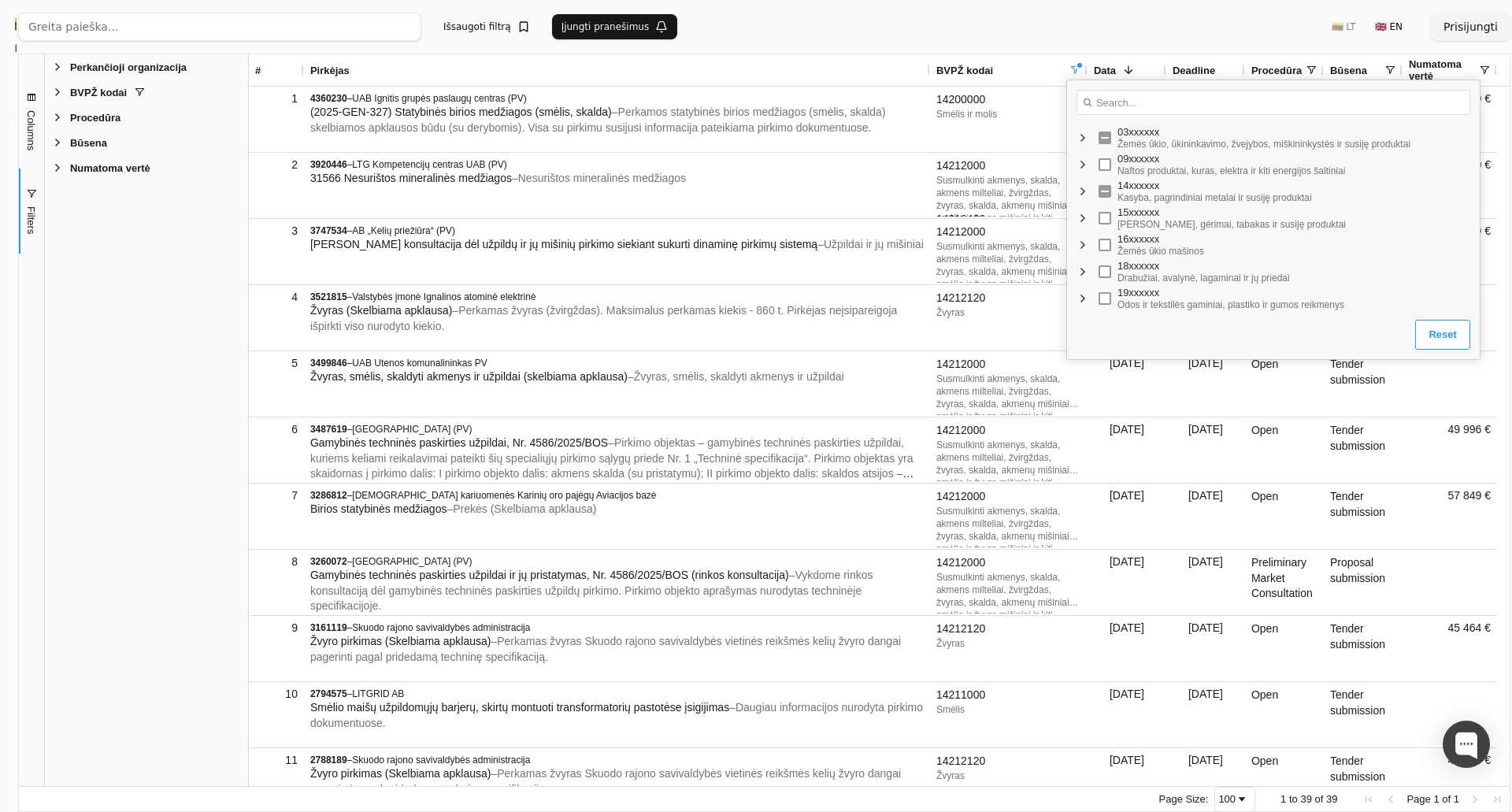
click at [1088, 230] on div "15xxxxxx [PERSON_NAME], gėrimai, tabakas ir susiję produktai" at bounding box center [1273, 217] width 412 height 27
click at [1082, 219] on span "Filter List" at bounding box center [1082, 218] width 13 height 13
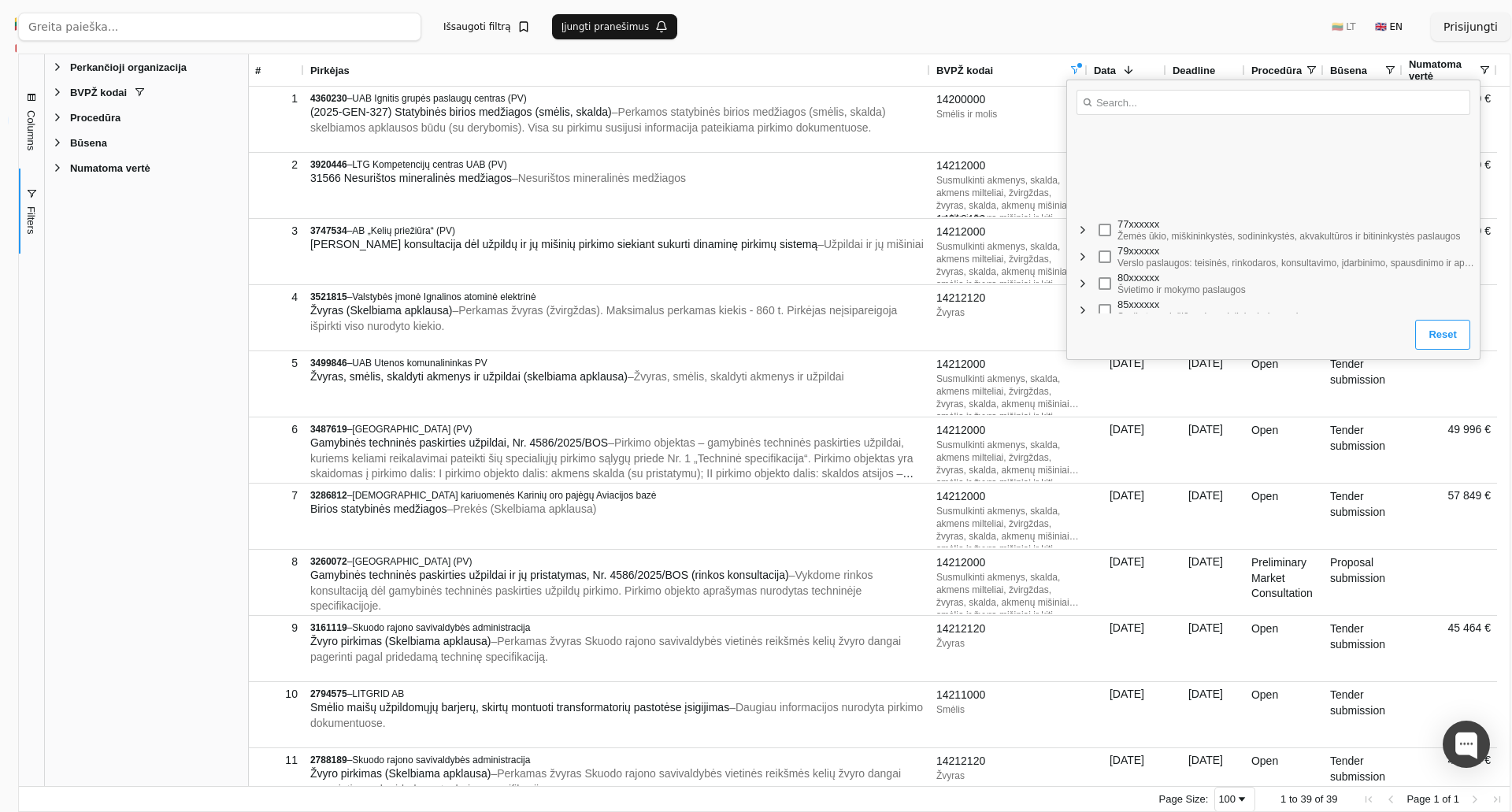
scroll to position [1444, 0]
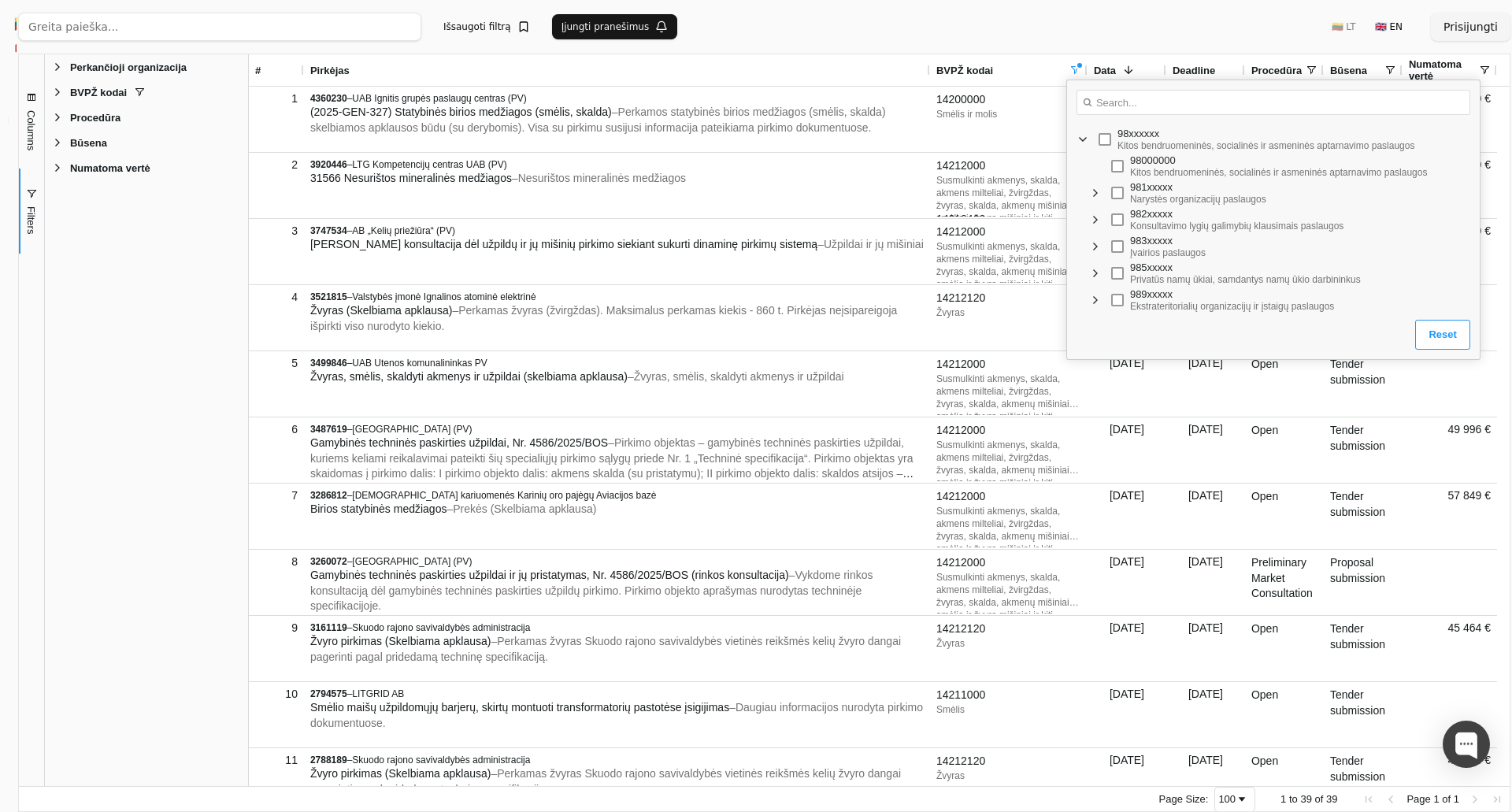
click at [1098, 193] on span "Filter List" at bounding box center [1095, 193] width 13 height 13
click at [1169, 97] on input "Search filter values" at bounding box center [1273, 102] width 394 height 25
